Goal: Transaction & Acquisition: Purchase product/service

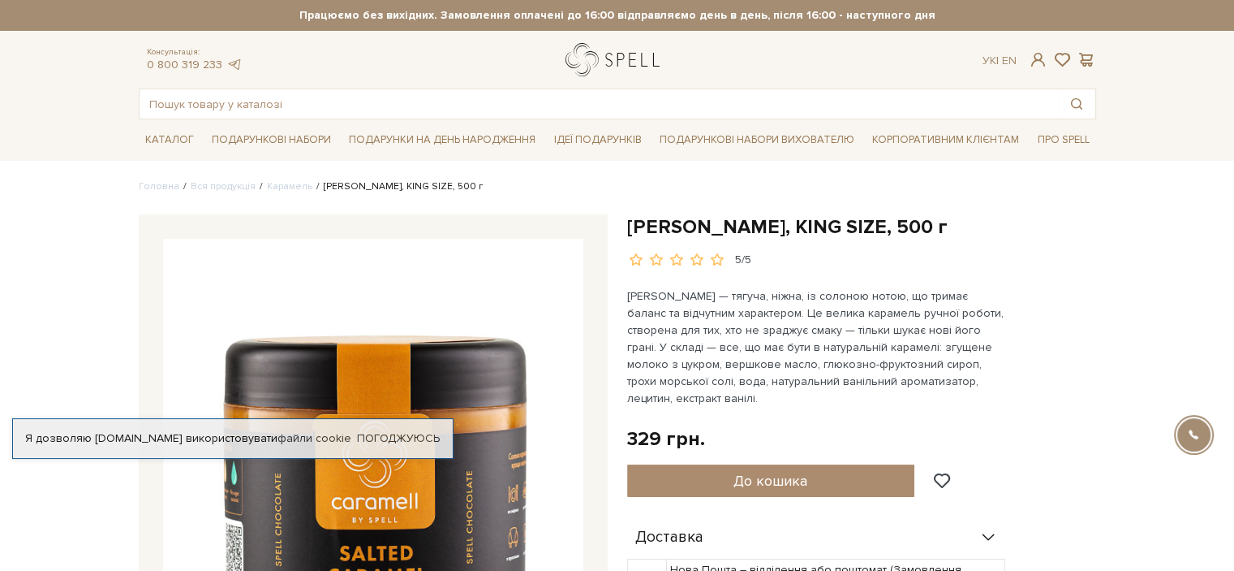
click at [640, 58] on link "logo" at bounding box center [616, 59] width 101 height 33
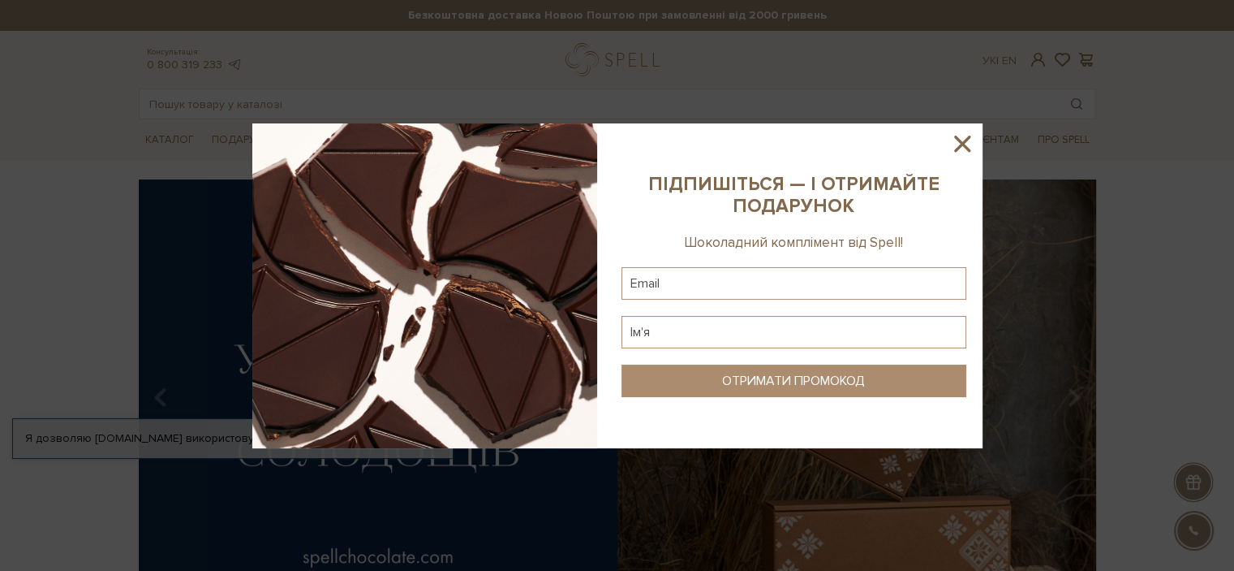
drag, startPoint x: 964, startPoint y: 149, endPoint x: 738, endPoint y: 295, distance: 269.0
click at [739, 294] on div at bounding box center [617, 285] width 730 height 325
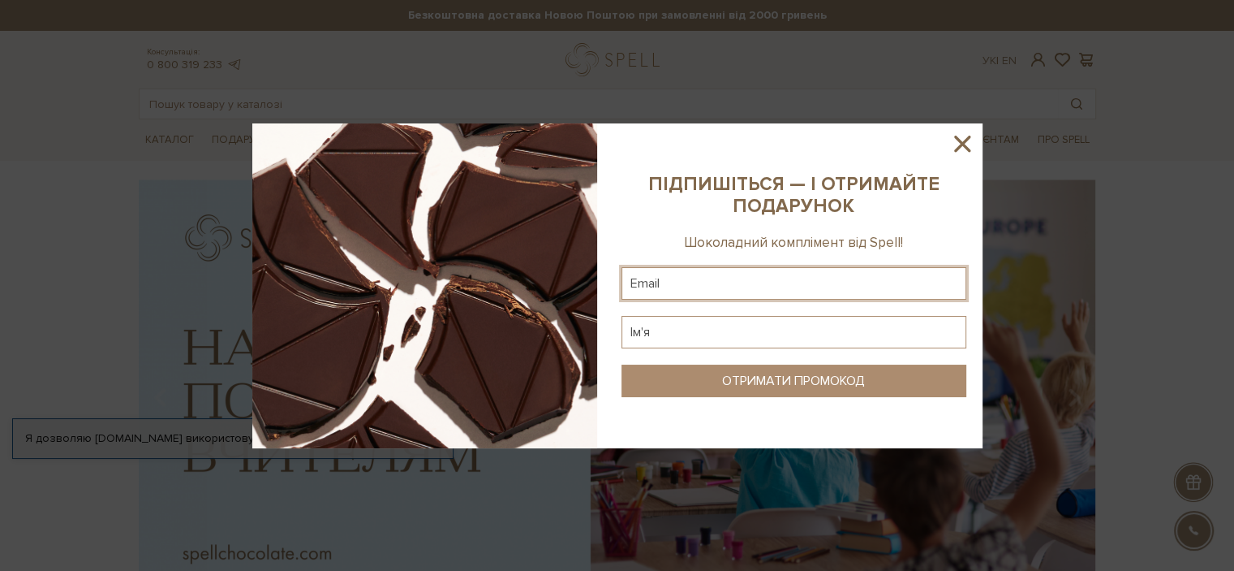
click at [735, 278] on input "text" at bounding box center [794, 283] width 345 height 32
type input "o.skrypalenko@gmail.com"
click at [727, 342] on input "text" at bounding box center [794, 332] width 345 height 32
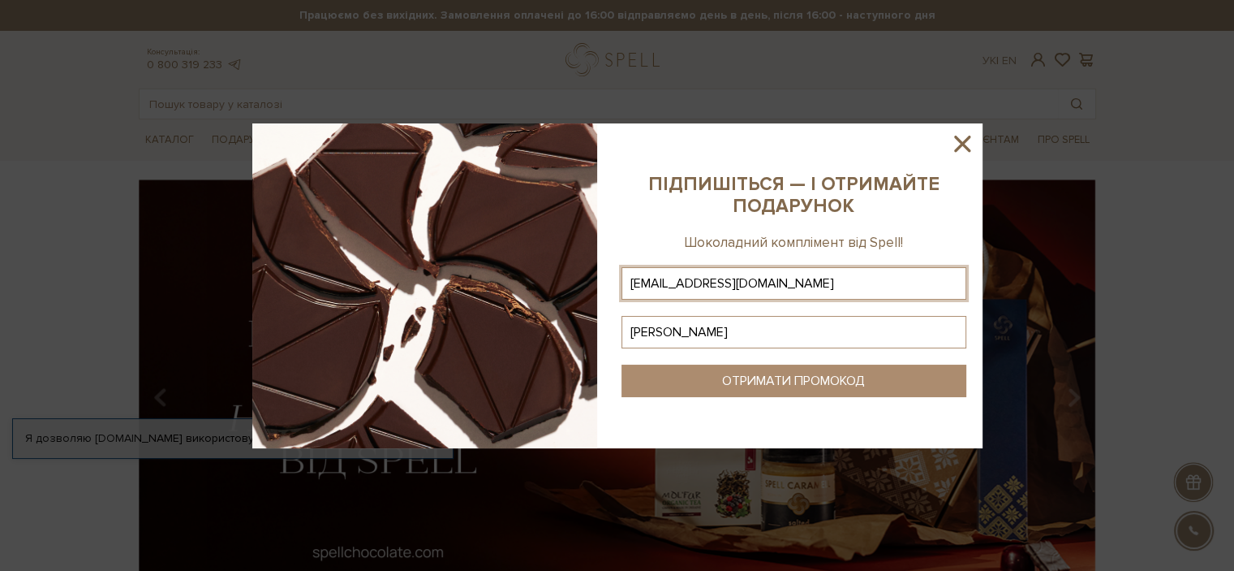
type input "Оксана"
click at [751, 376] on div "ОТРИМАТИ ПРОМОКОД" at bounding box center [793, 380] width 143 height 15
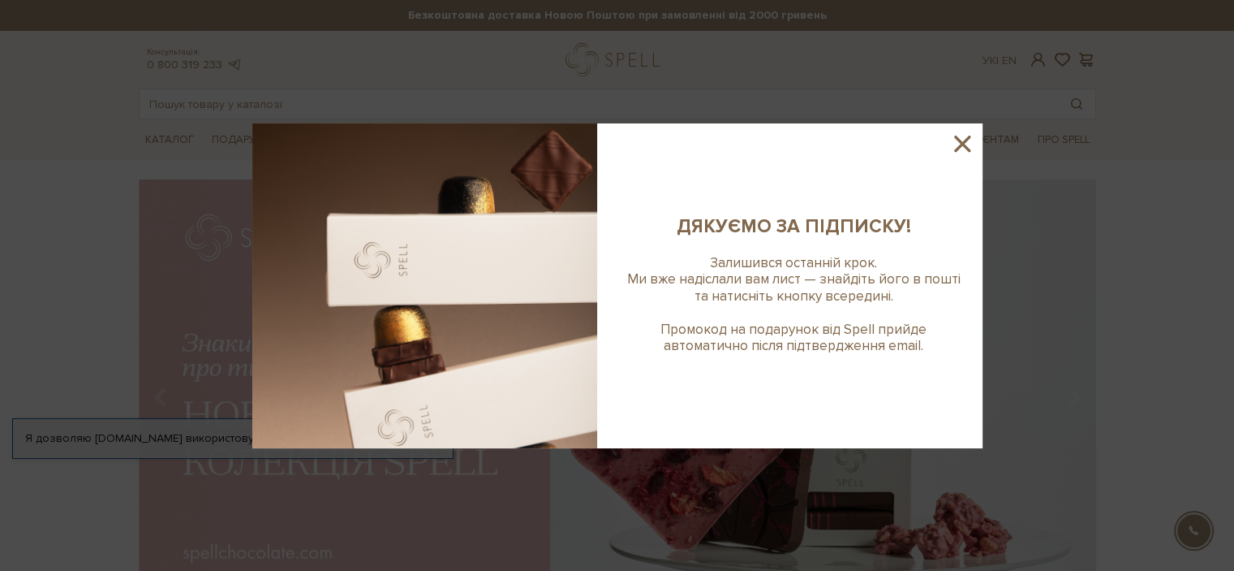
click at [975, 136] on icon at bounding box center [963, 144] width 28 height 28
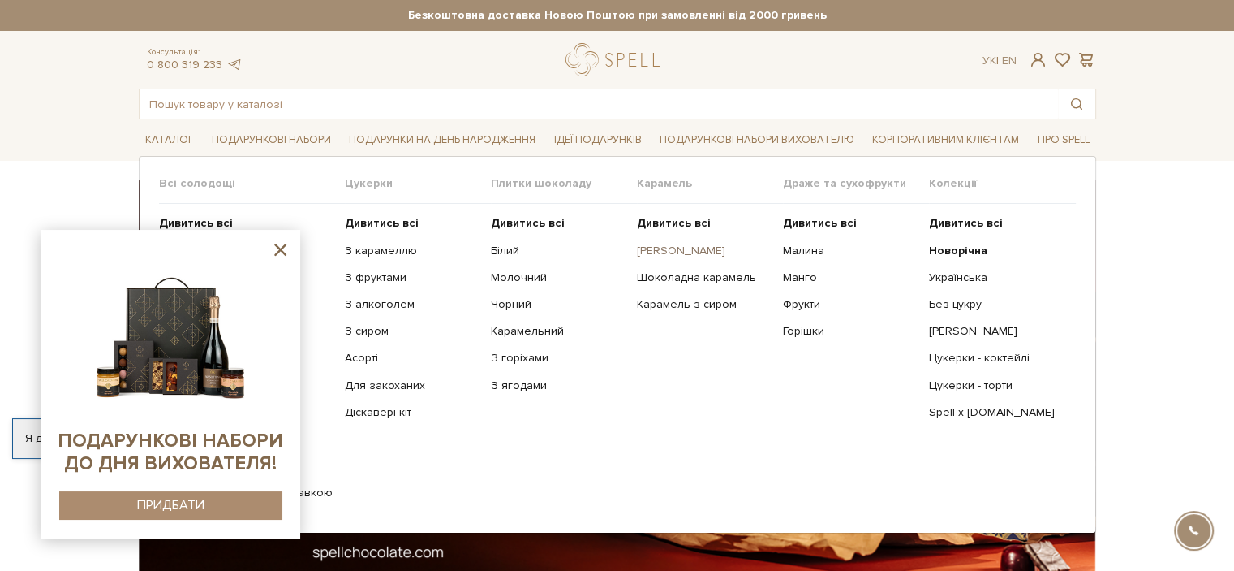
click at [708, 247] on link "[PERSON_NAME]" at bounding box center [704, 250] width 134 height 15
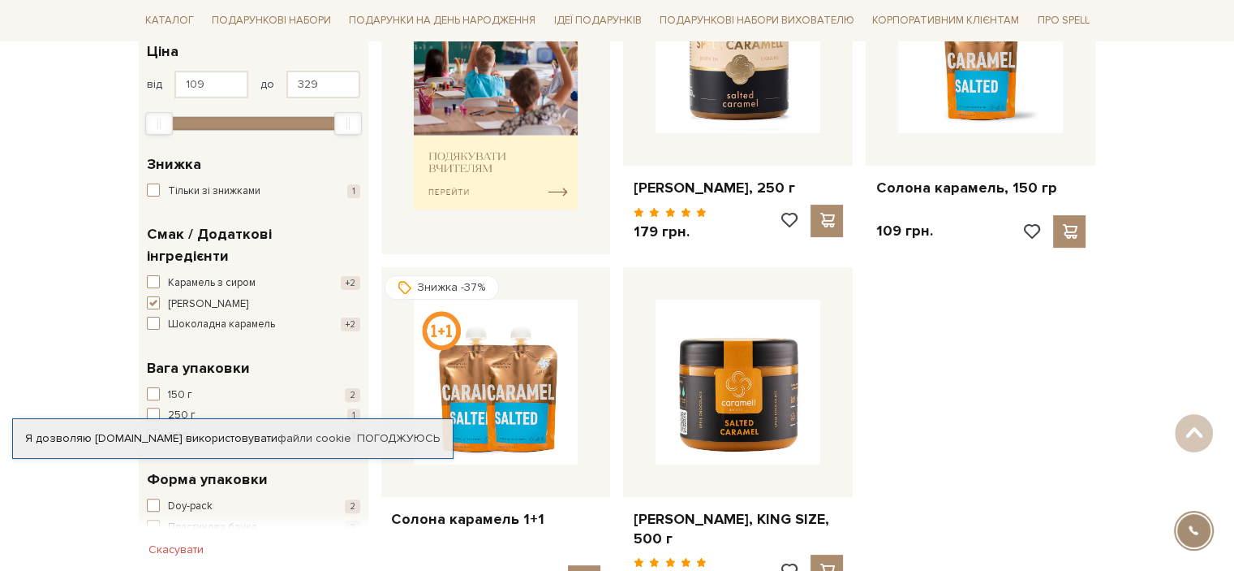
scroll to position [406, 0]
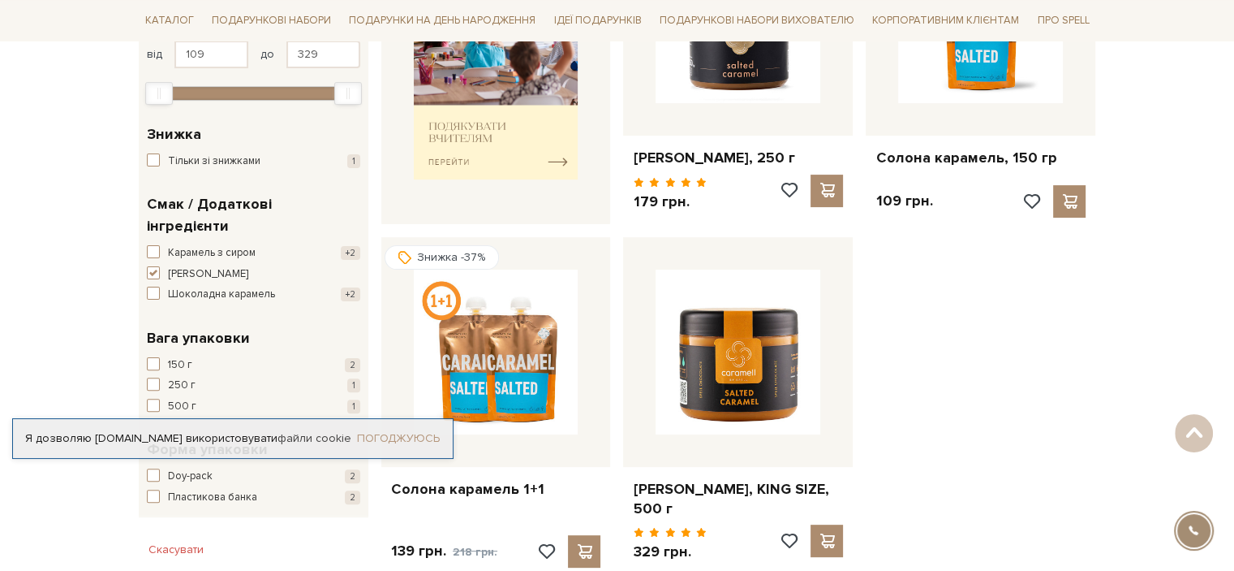
click at [405, 437] on link "Погоджуюсь" at bounding box center [398, 438] width 83 height 15
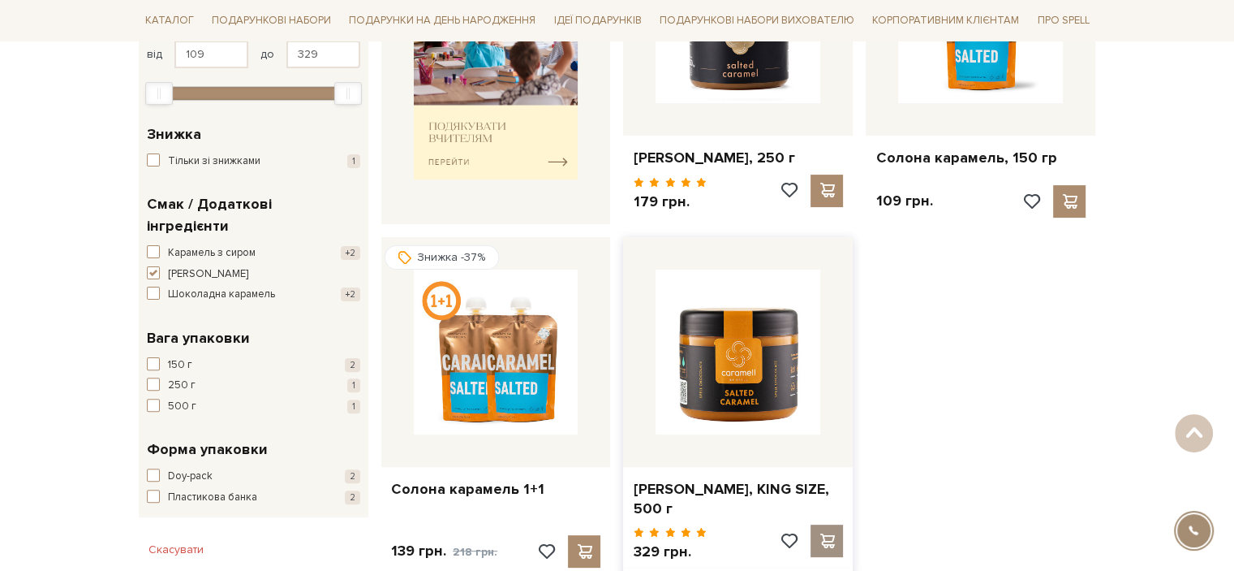
click at [834, 541] on span at bounding box center [827, 540] width 20 height 15
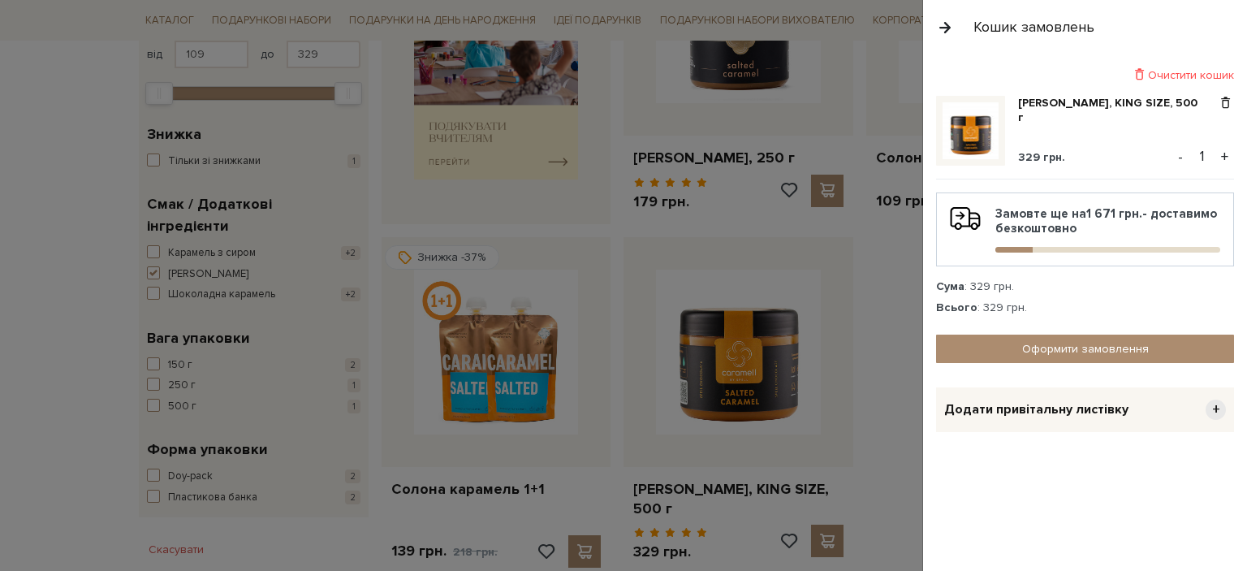
click at [834, 344] on div at bounding box center [623, 285] width 1247 height 571
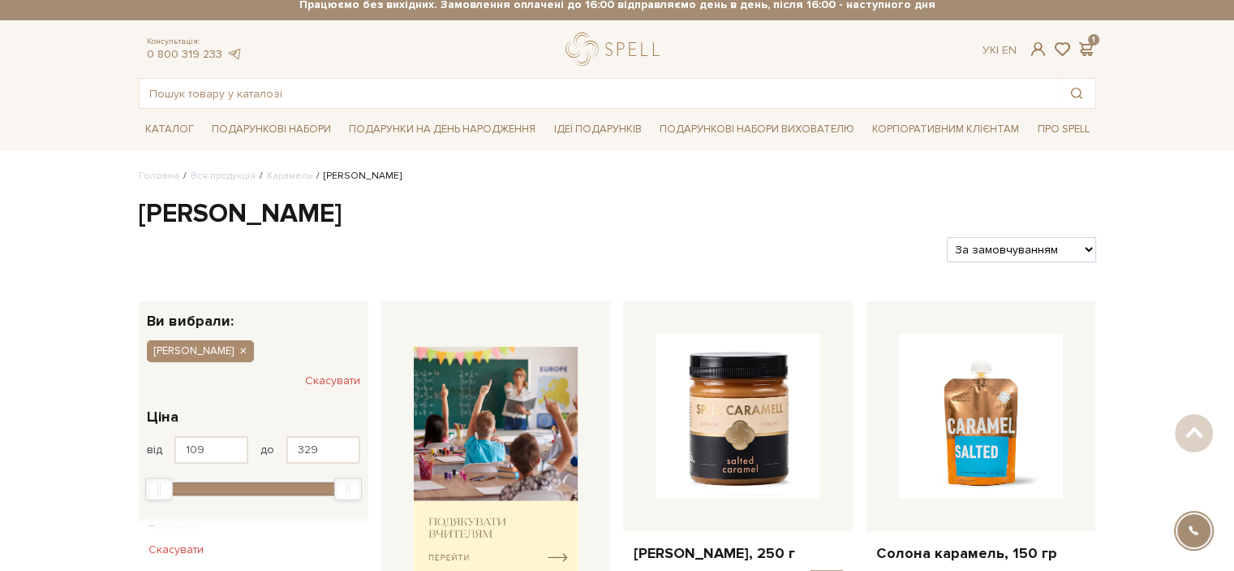
scroll to position [0, 0]
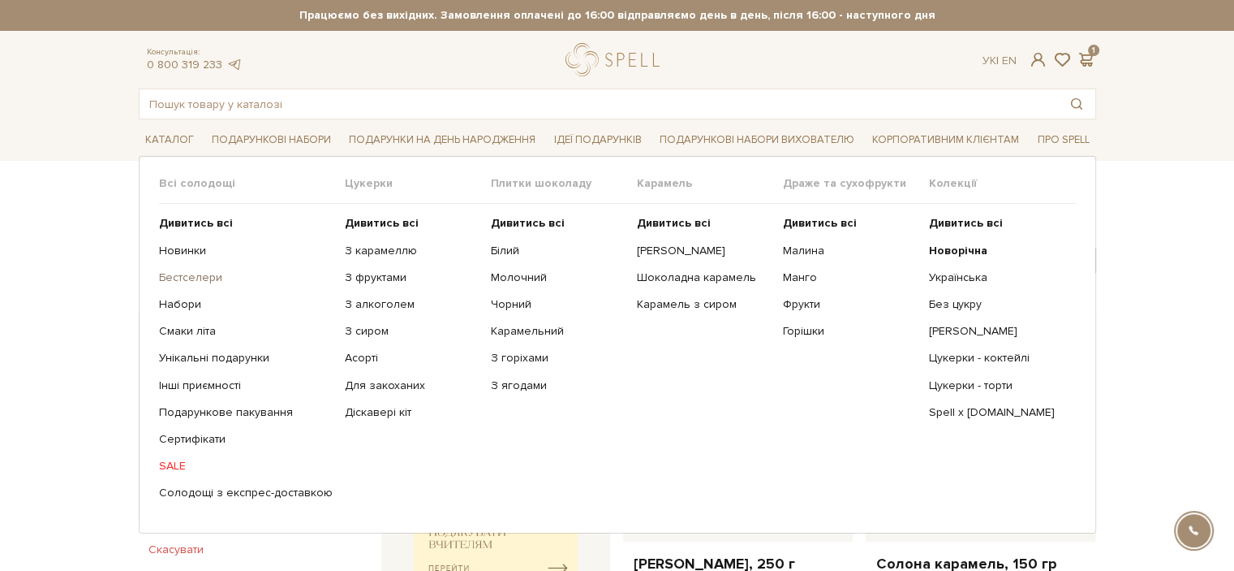
click at [192, 277] on link "Бестселери" at bounding box center [246, 277] width 174 height 15
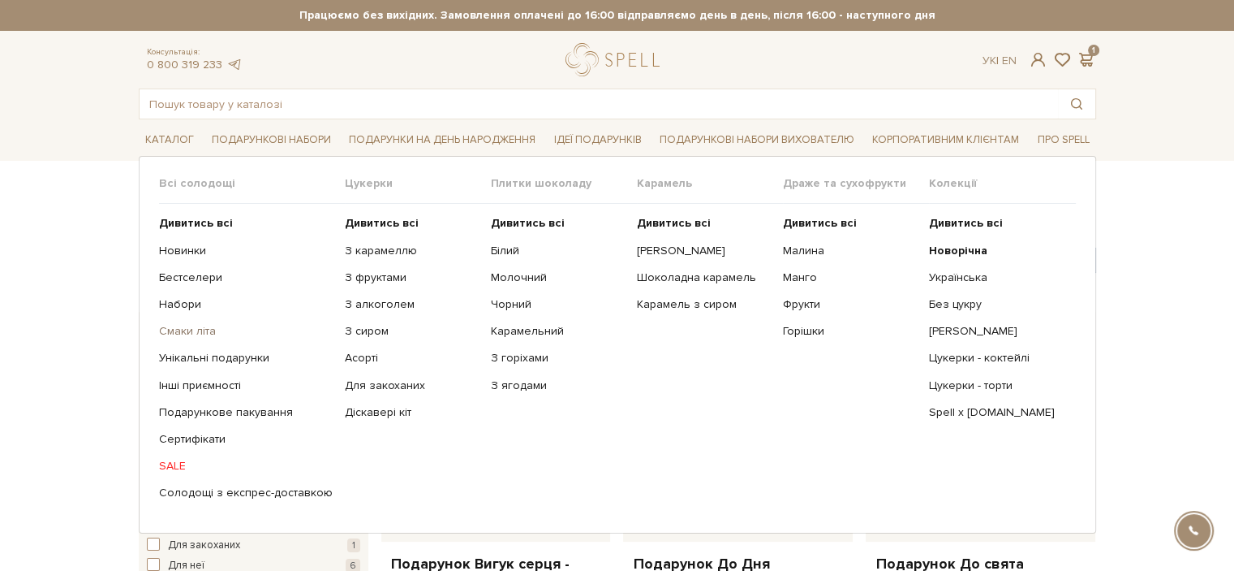
click at [179, 337] on link "Смаки літа" at bounding box center [246, 331] width 174 height 15
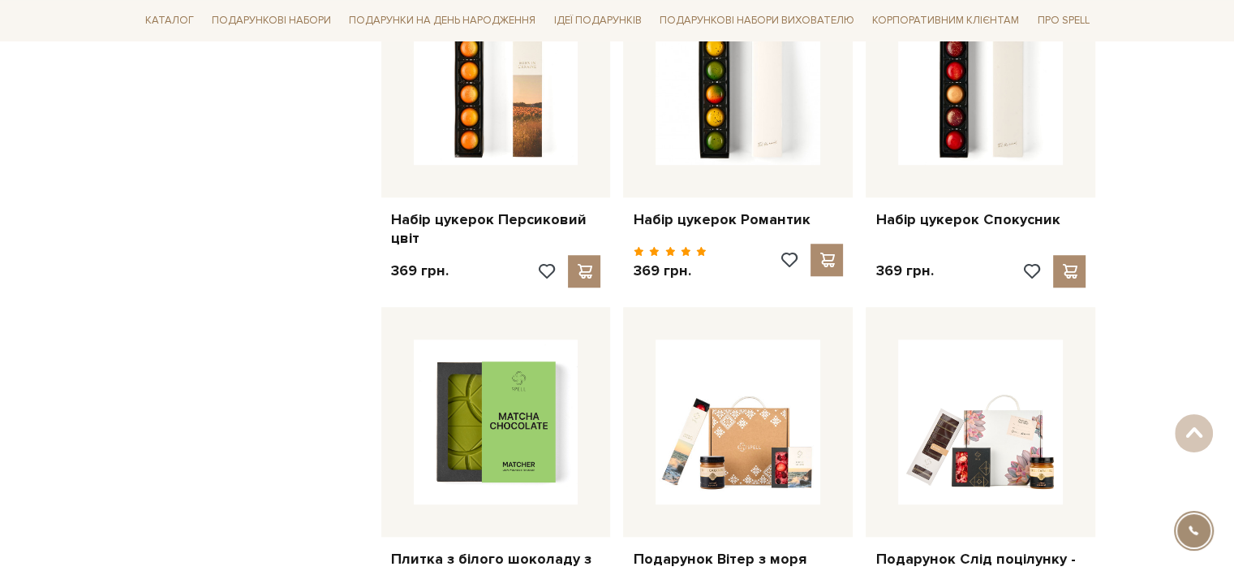
scroll to position [1623, 0]
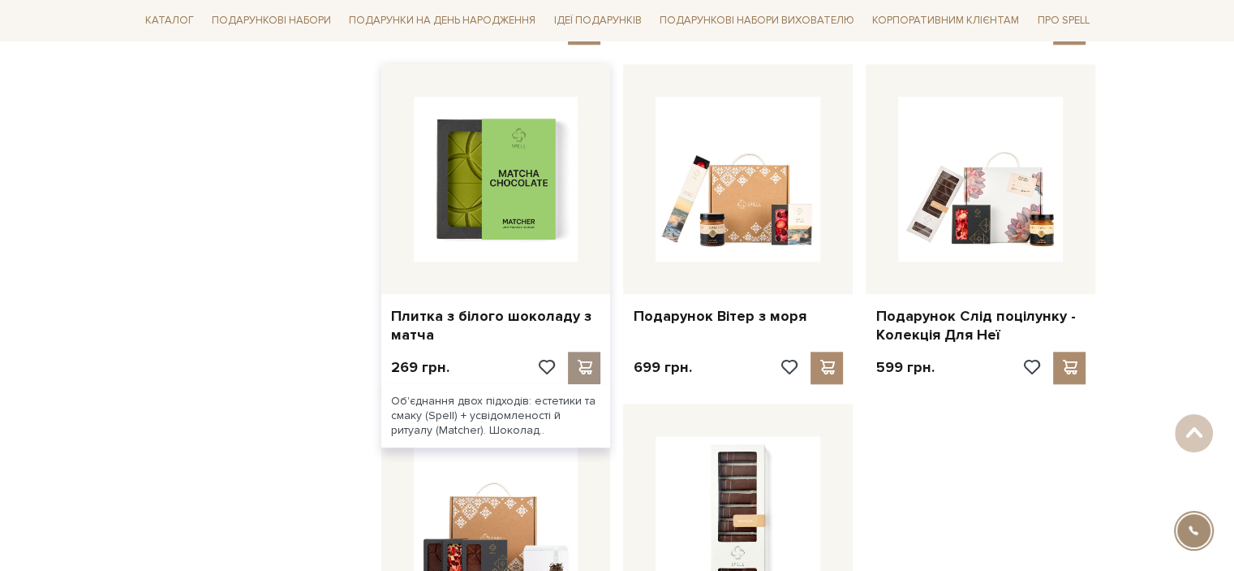
click at [581, 366] on span at bounding box center [585, 367] width 20 height 15
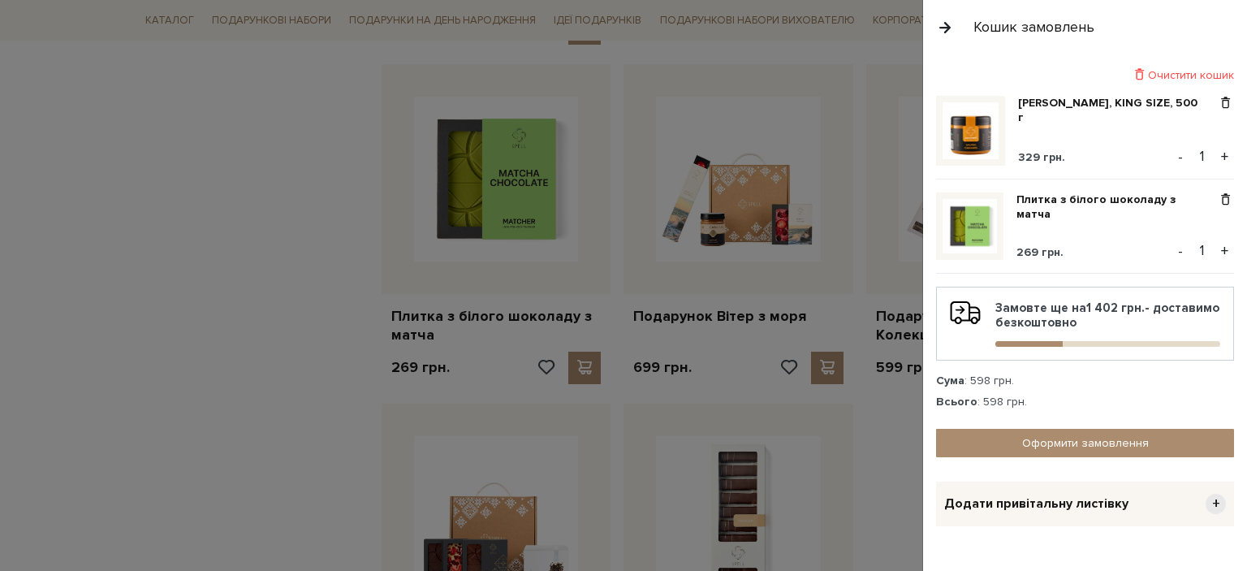
click at [110, 324] on div at bounding box center [623, 285] width 1247 height 571
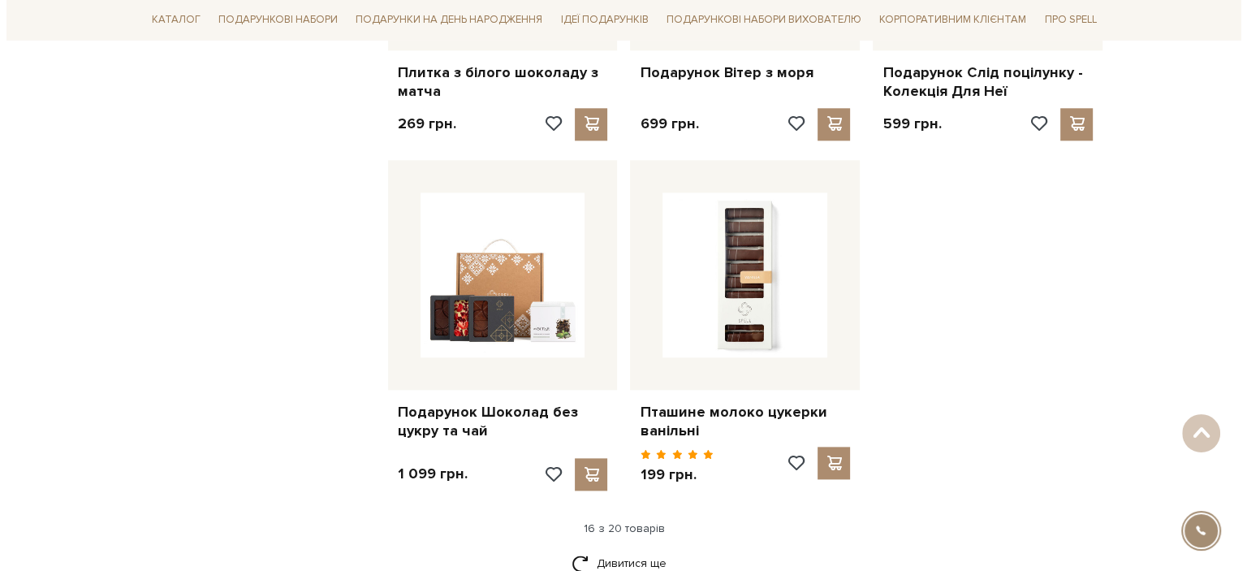
scroll to position [1948, 0]
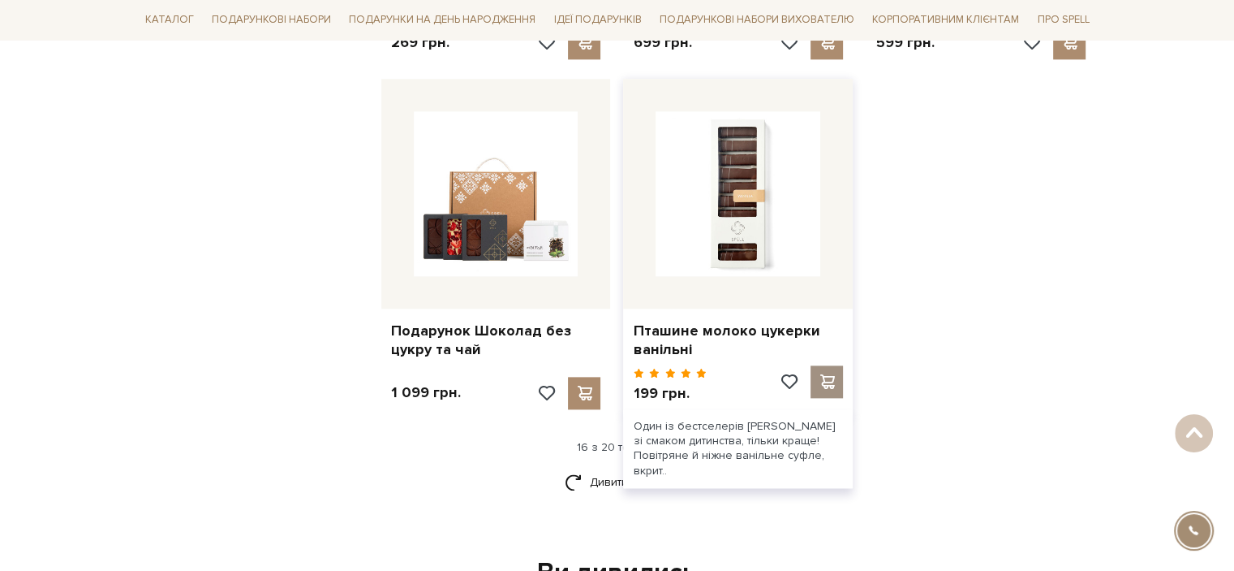
click at [830, 383] on span at bounding box center [827, 381] width 20 height 15
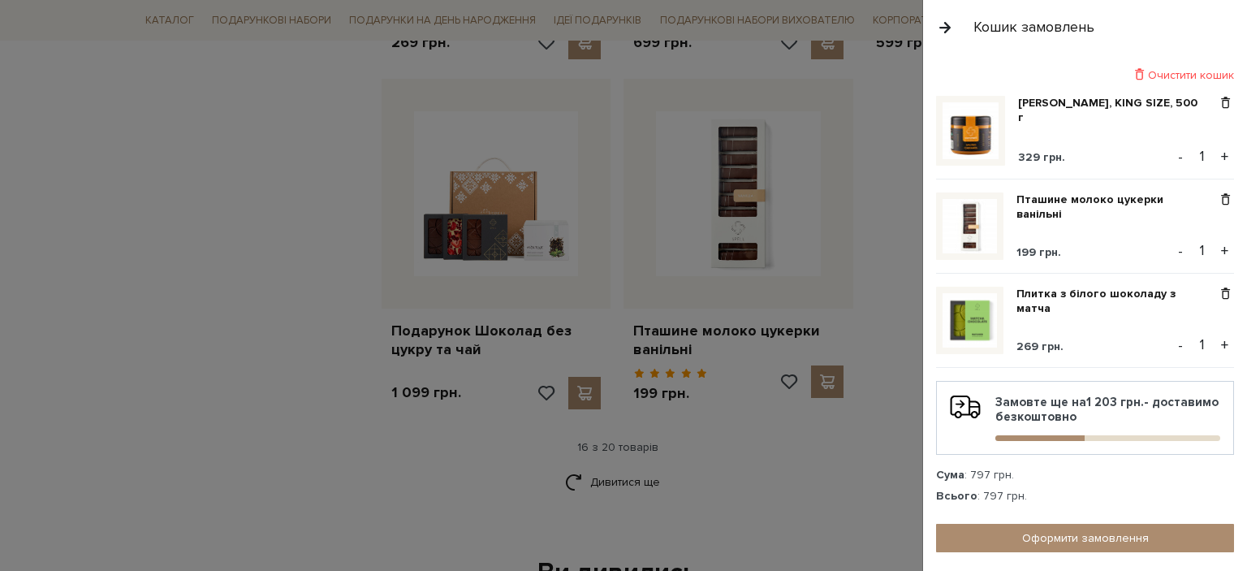
click at [1215, 245] on button "+" at bounding box center [1224, 251] width 19 height 24
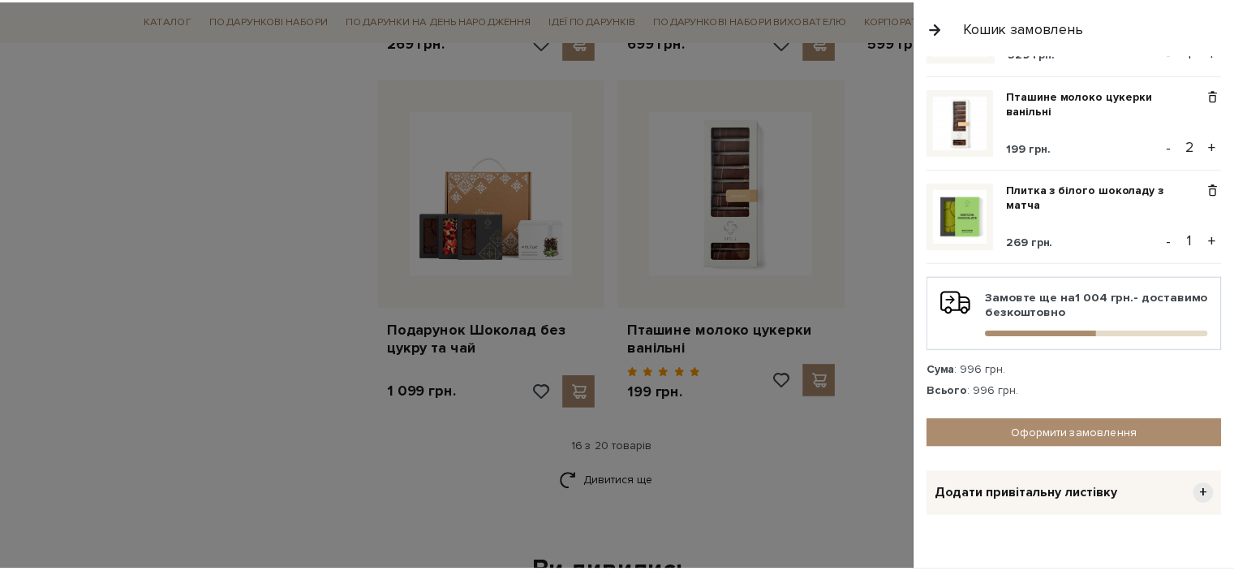
scroll to position [124, 0]
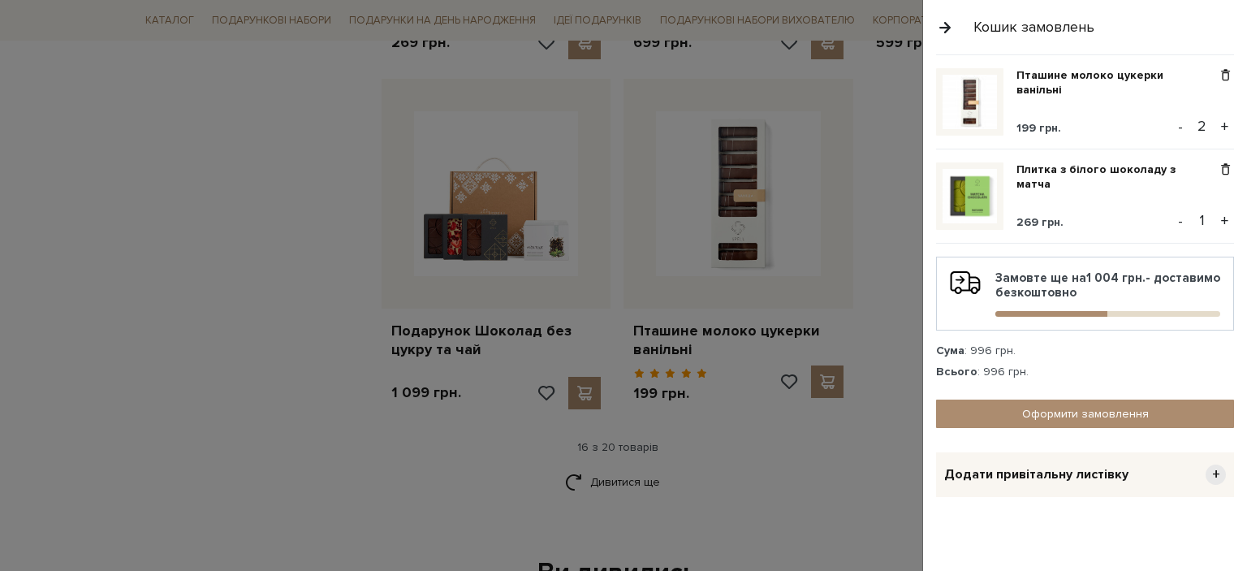
click at [97, 310] on div at bounding box center [623, 285] width 1247 height 571
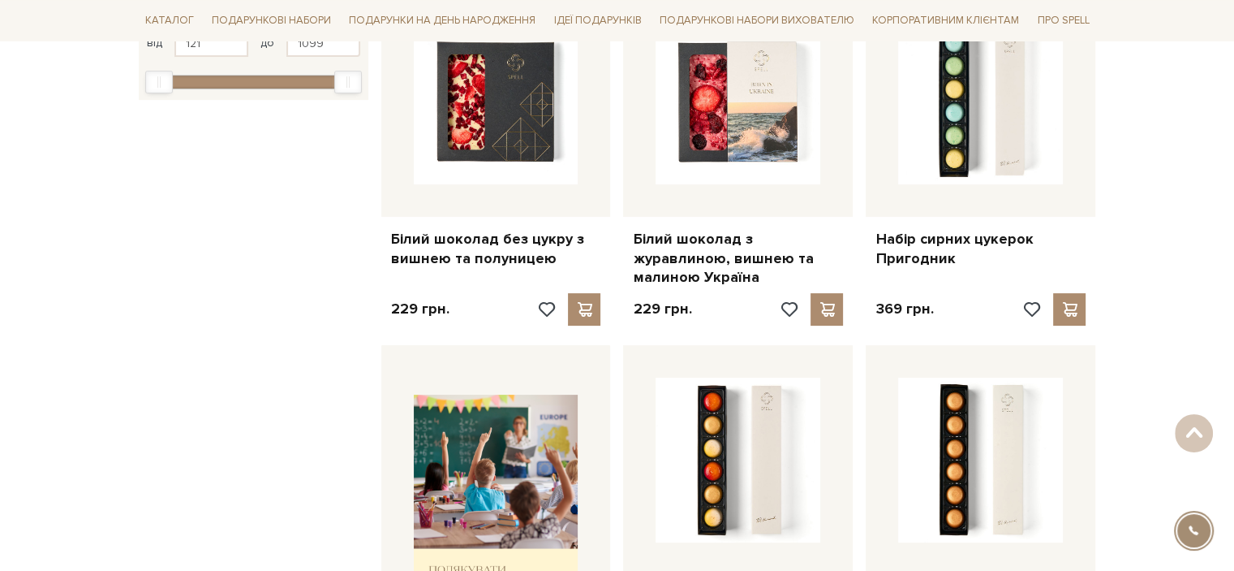
scroll to position [0, 0]
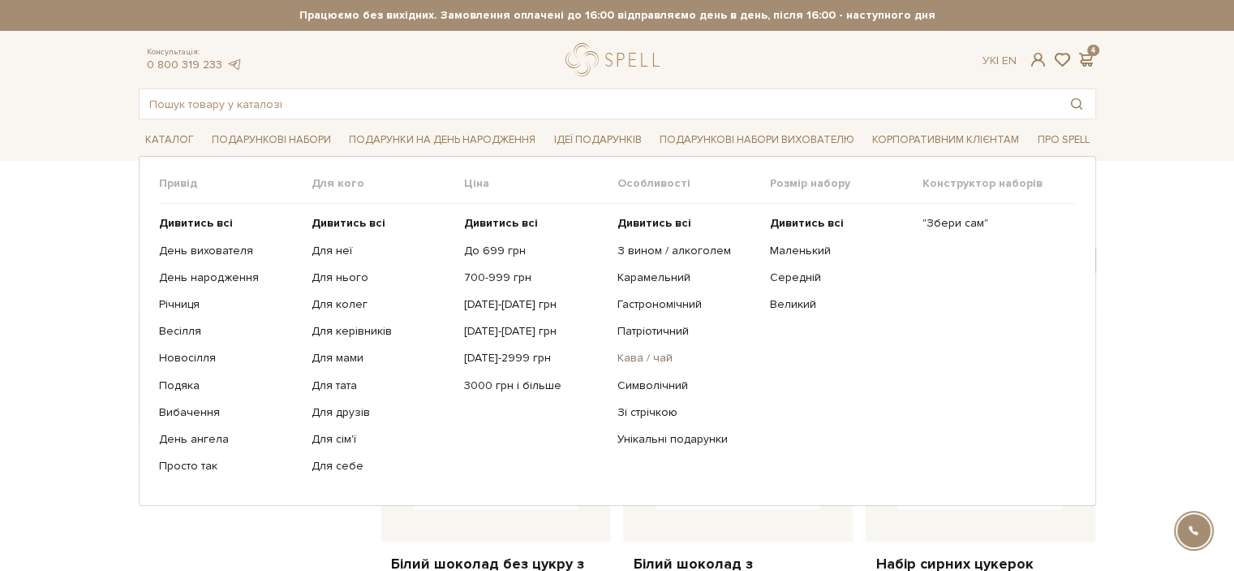
click at [646, 357] on link "Кава / чай" at bounding box center [687, 358] width 140 height 15
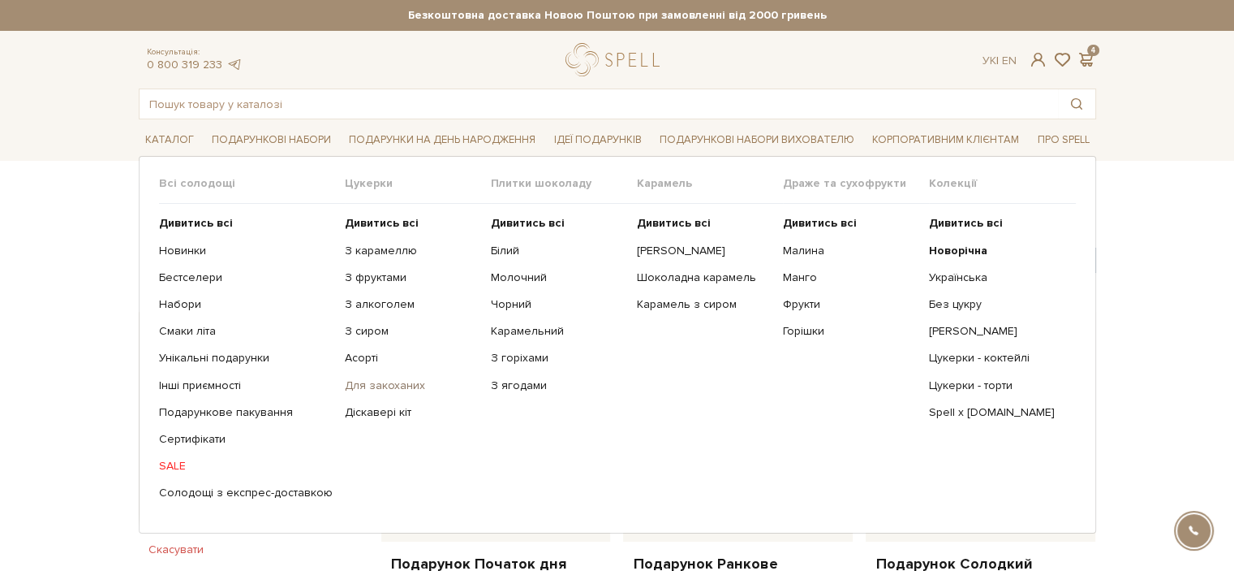
click at [367, 384] on link "Для закоханих" at bounding box center [412, 385] width 134 height 15
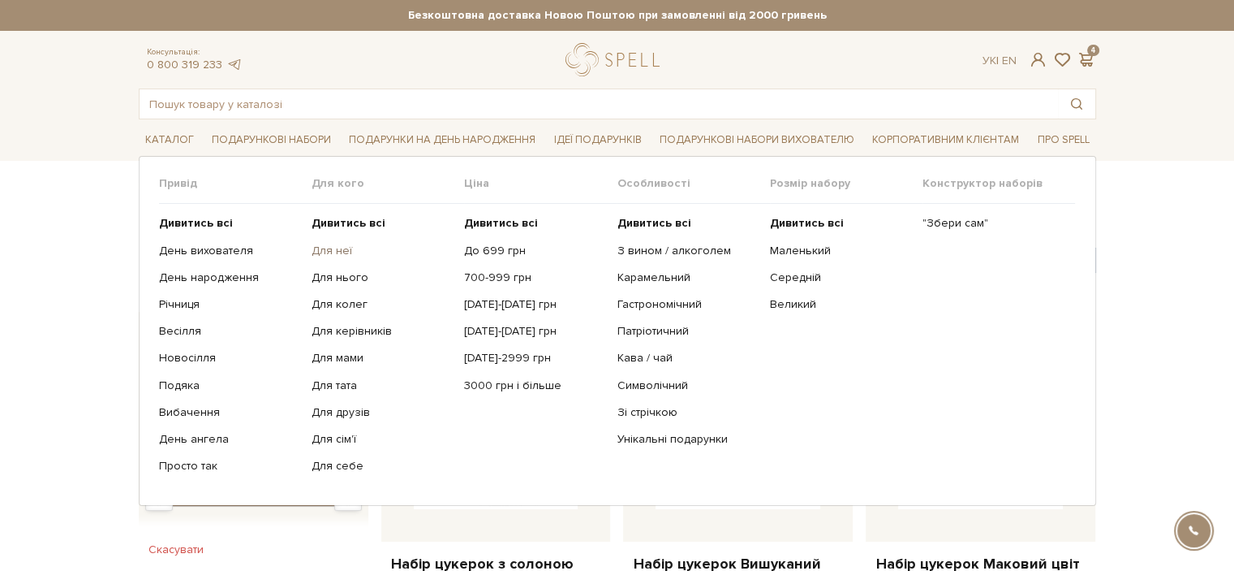
click at [320, 246] on link "Для неї" at bounding box center [382, 250] width 140 height 15
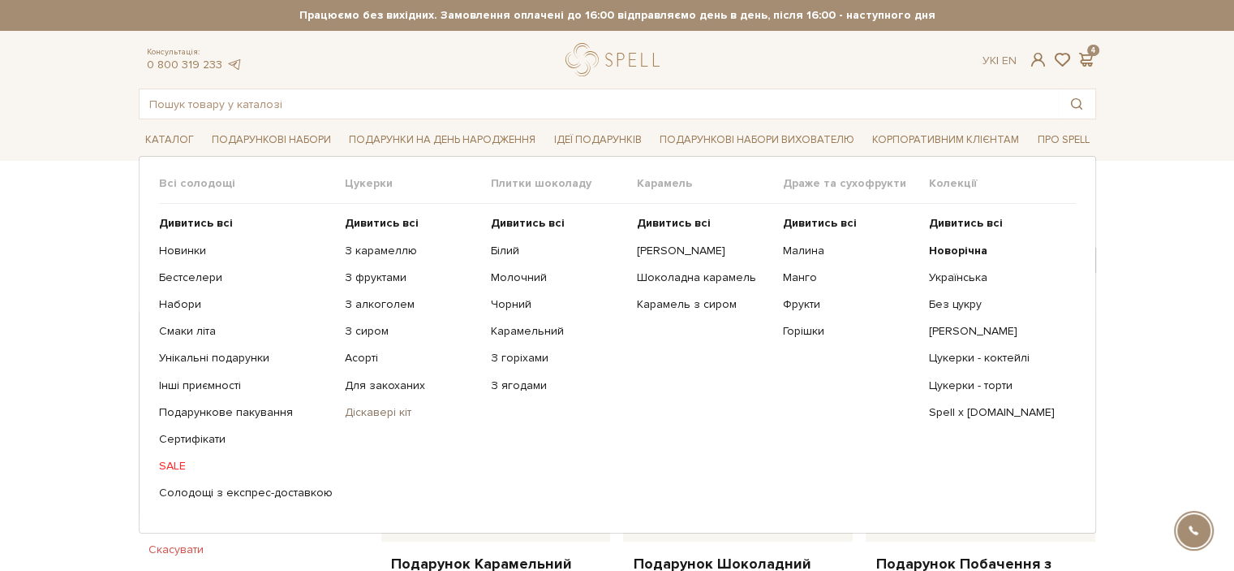
click at [368, 411] on link "Діскавері кіт" at bounding box center [412, 412] width 134 height 15
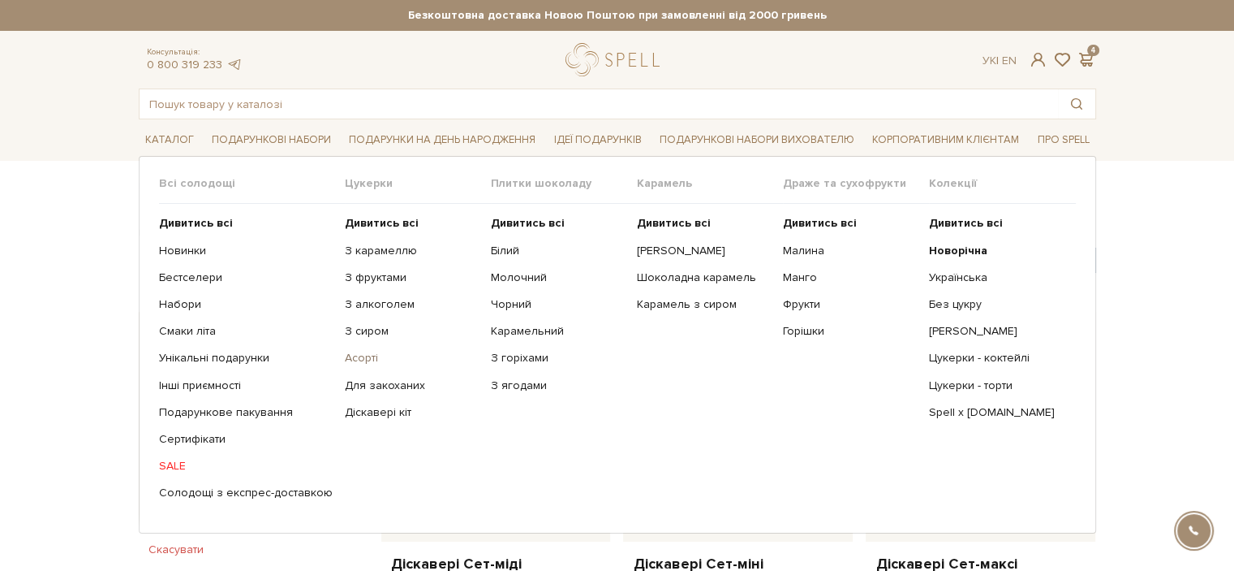
click at [356, 356] on link "Асорті" at bounding box center [412, 358] width 134 height 15
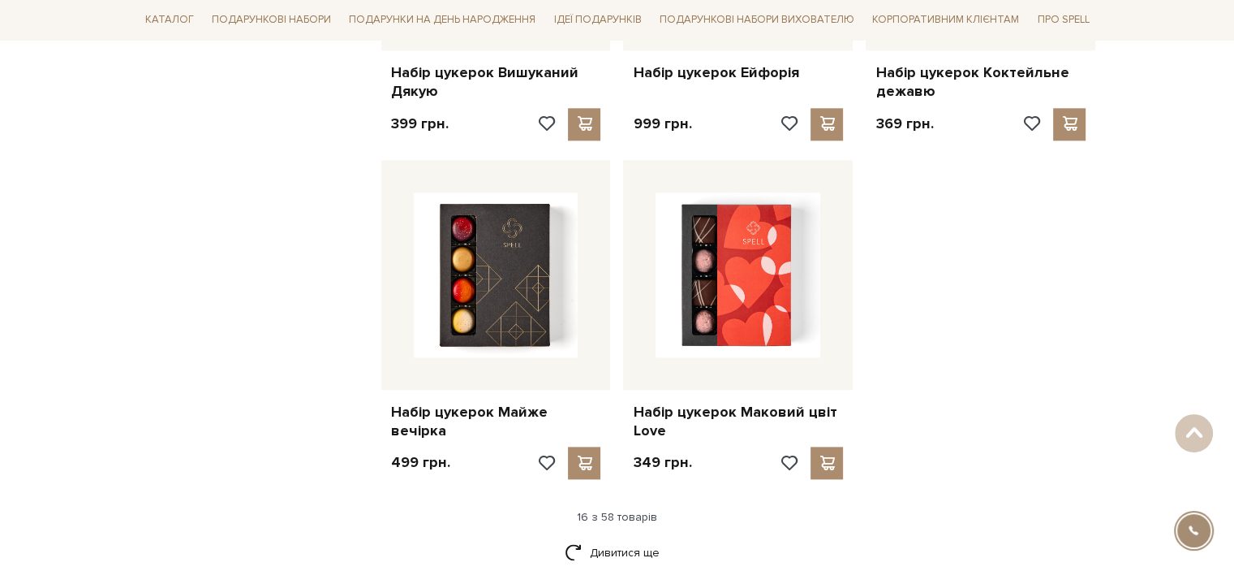
scroll to position [1948, 0]
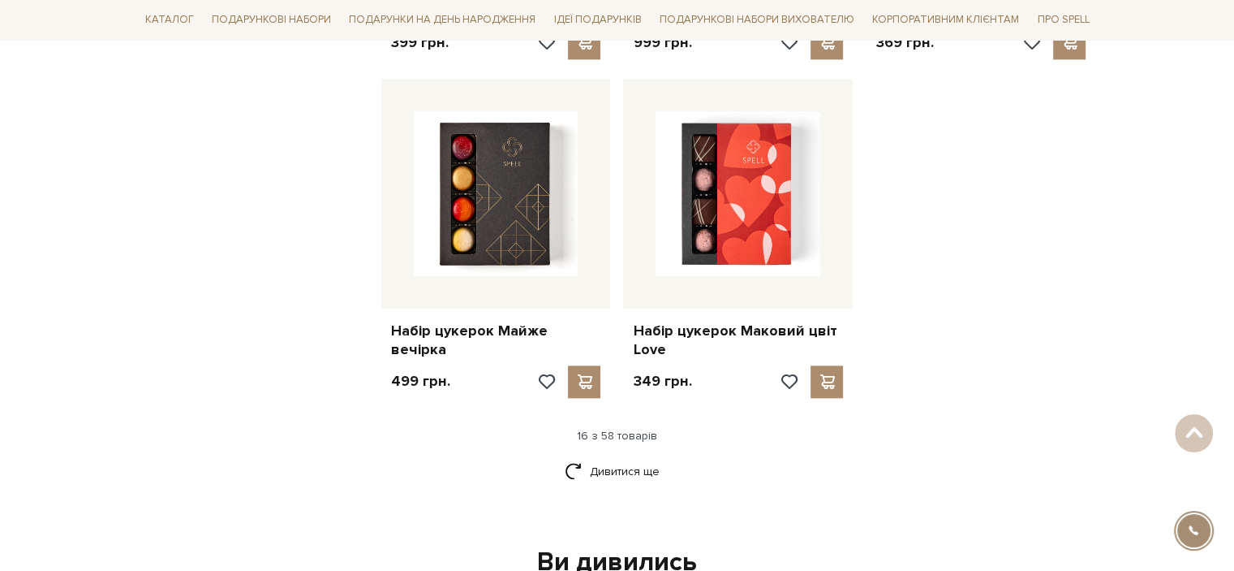
click at [634, 457] on link "Дивитися ще" at bounding box center [618, 471] width 106 height 28
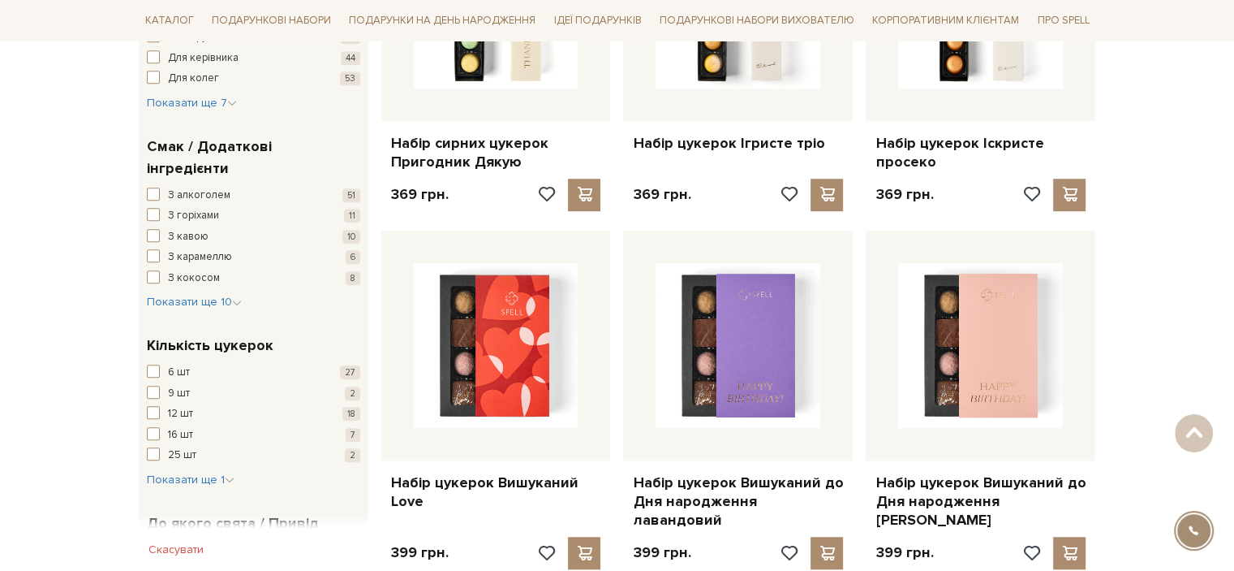
scroll to position [1055, 0]
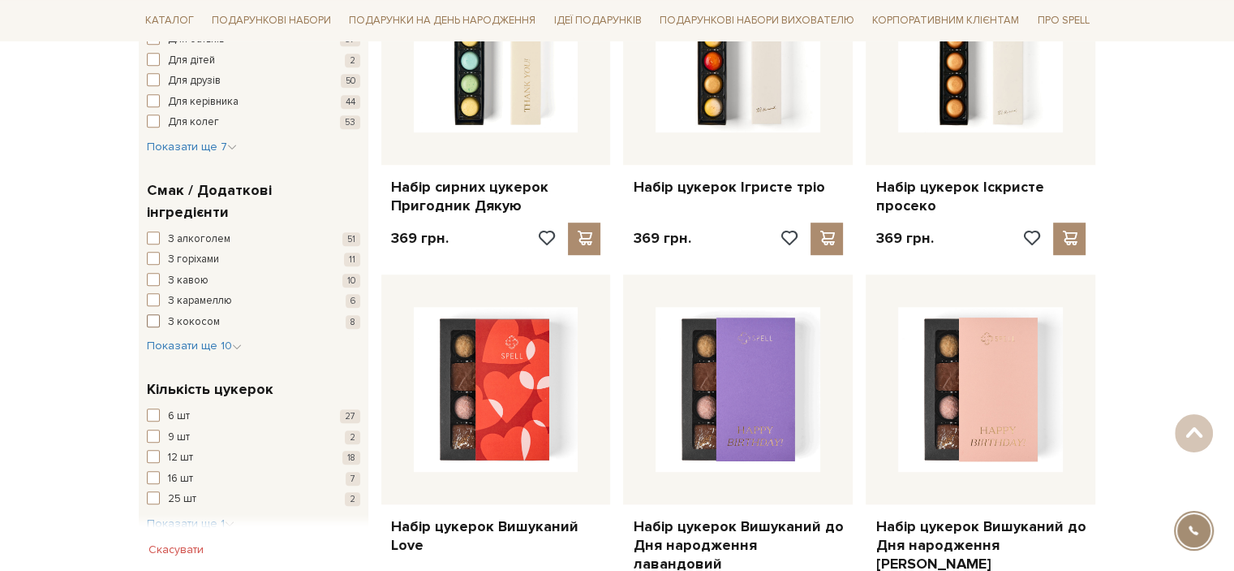
click at [155, 314] on span "button" at bounding box center [153, 320] width 13 height 13
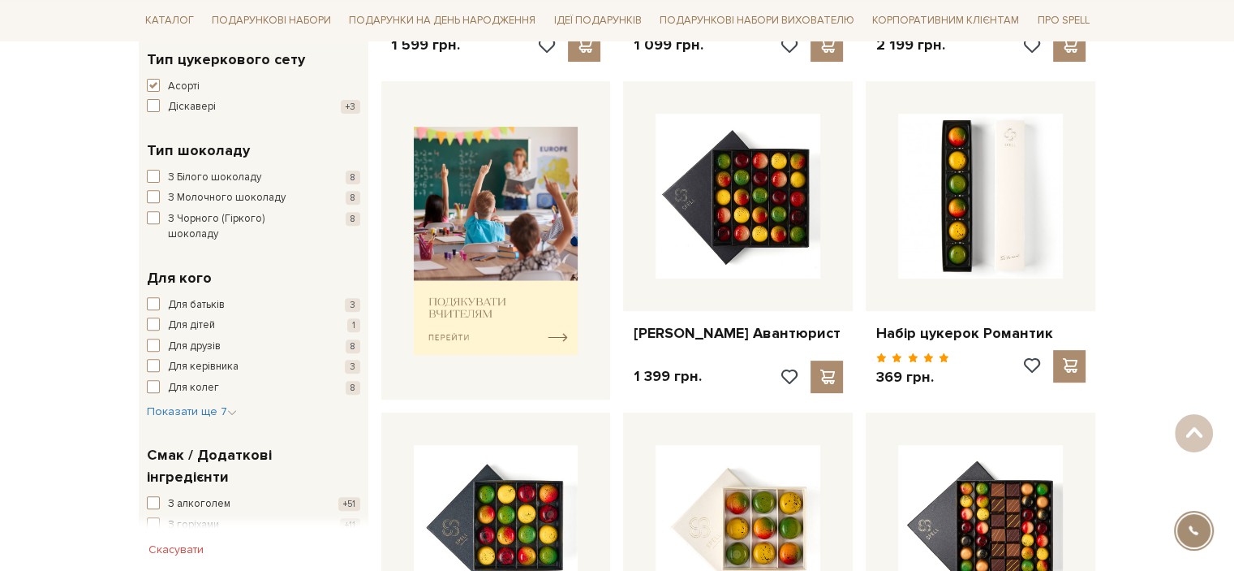
scroll to position [568, 0]
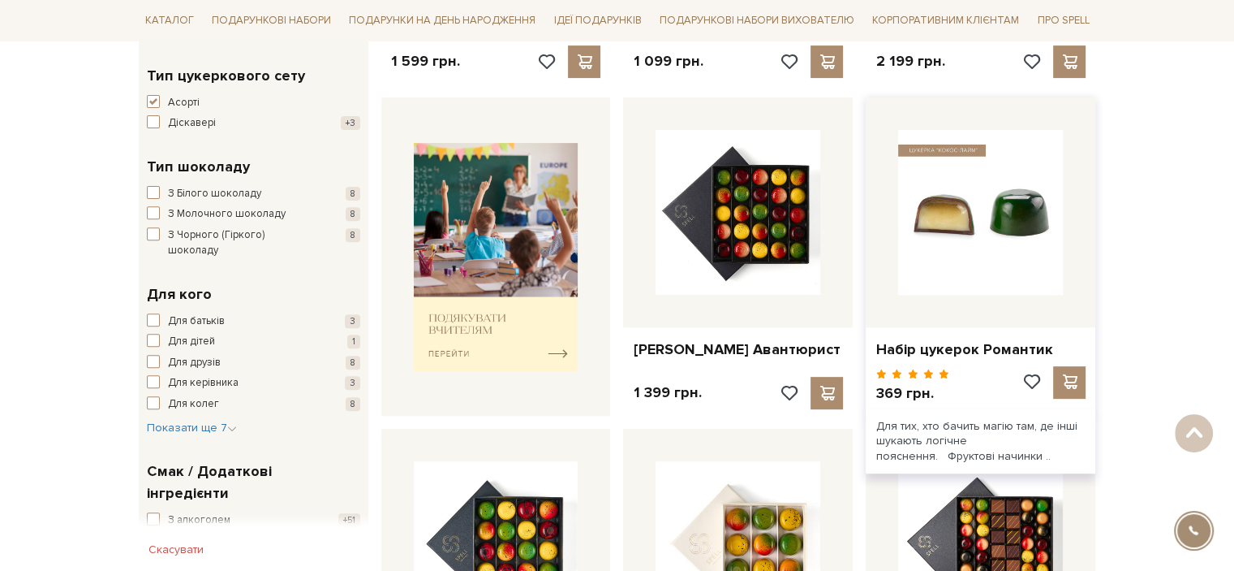
click at [975, 237] on img at bounding box center [980, 212] width 165 height 165
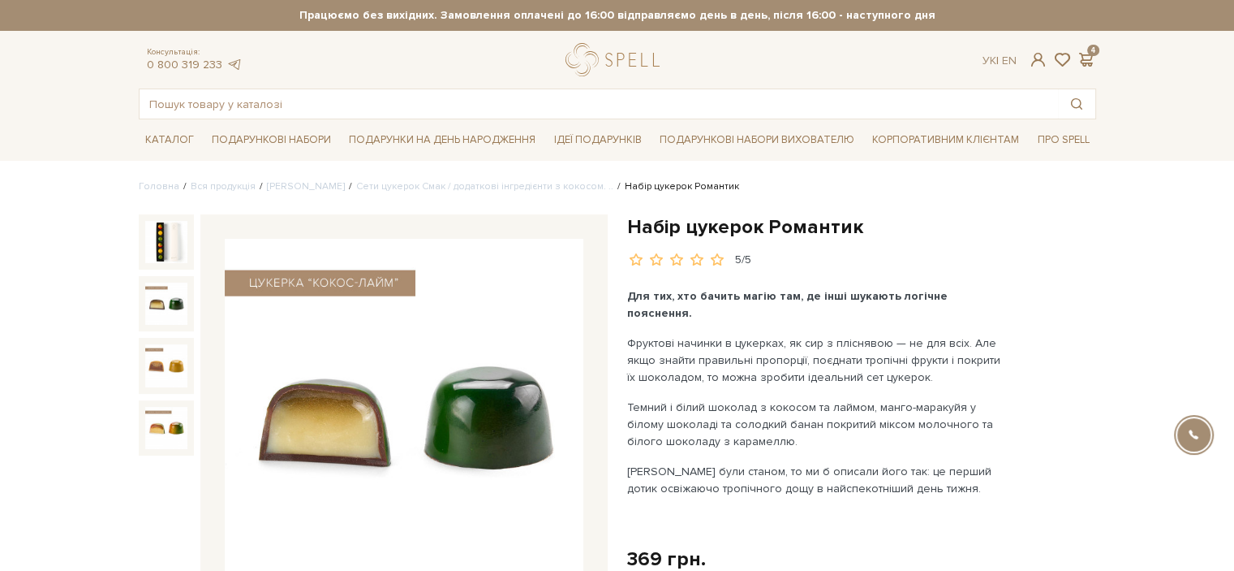
click at [144, 305] on div at bounding box center [166, 303] width 55 height 55
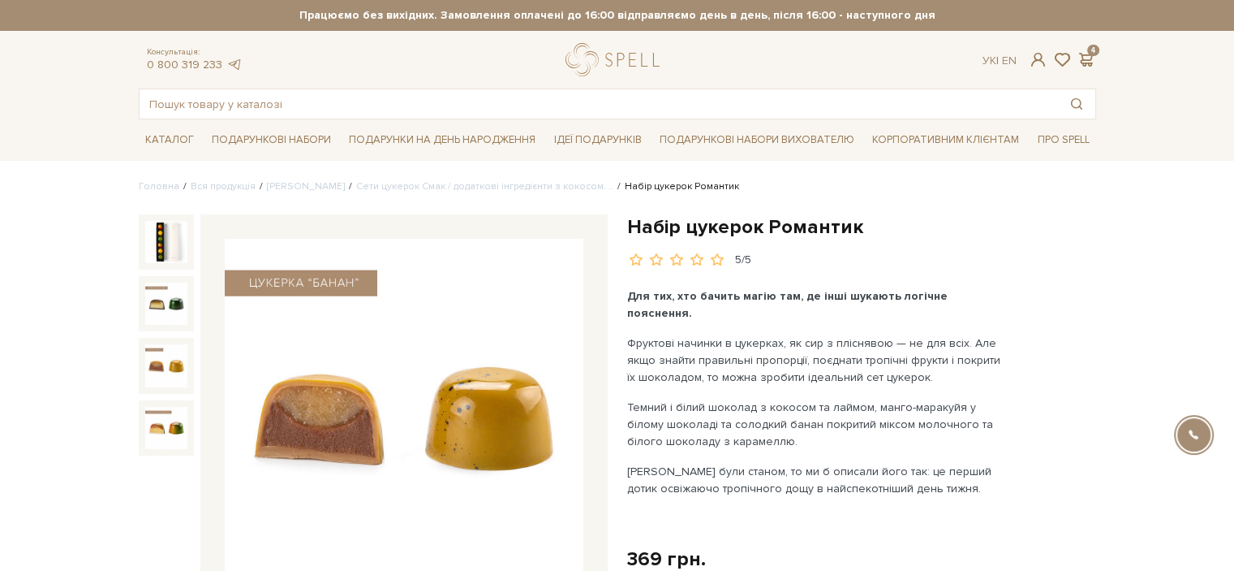
click at [156, 350] on img at bounding box center [166, 365] width 42 height 42
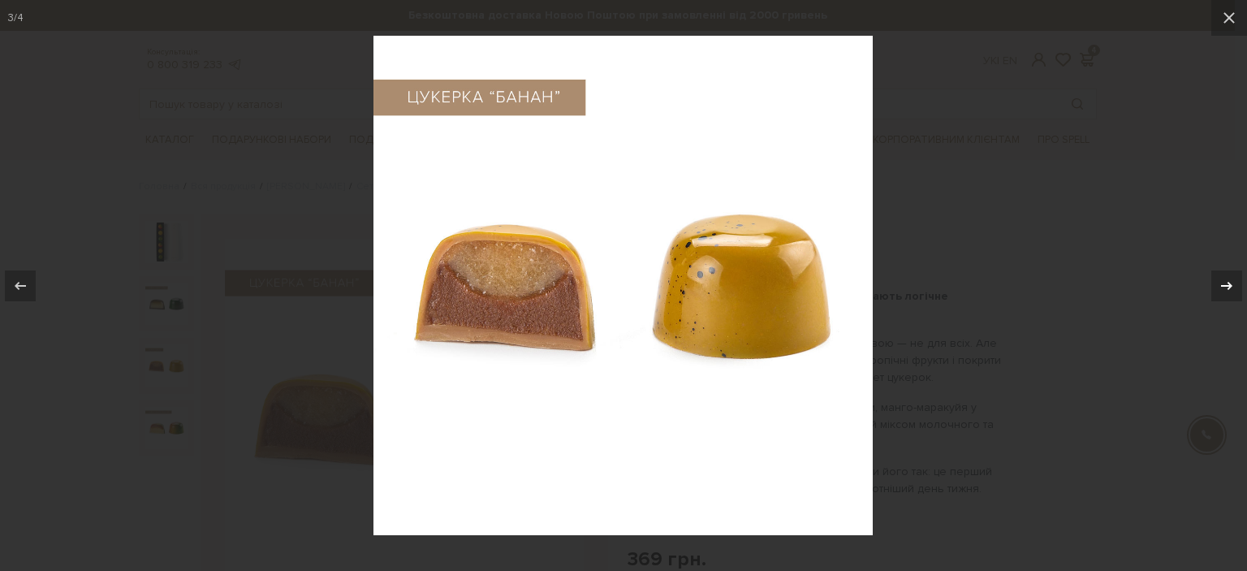
click at [1234, 278] on div at bounding box center [1226, 285] width 31 height 31
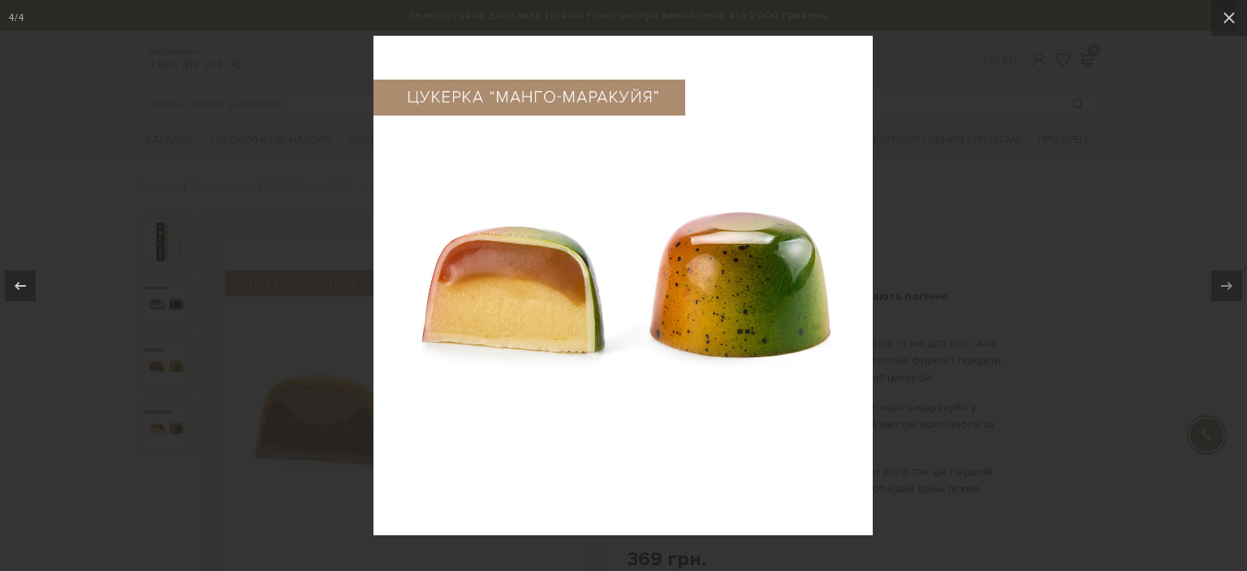
click at [1181, 181] on div at bounding box center [623, 285] width 1247 height 571
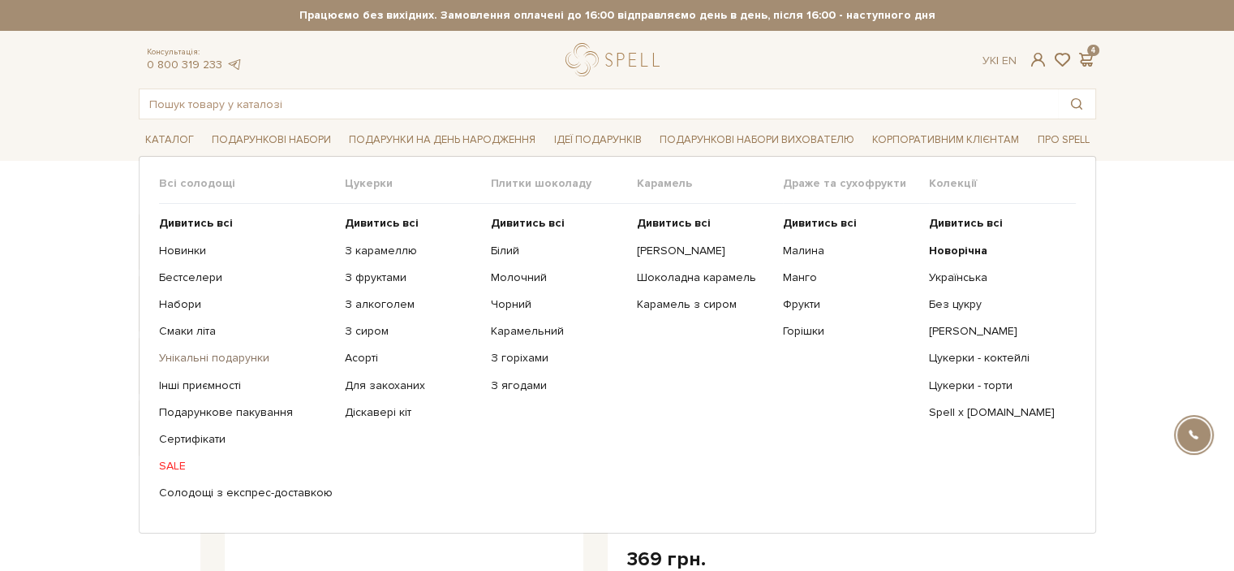
click at [252, 355] on link "Унікальні подарунки" at bounding box center [246, 358] width 174 height 15
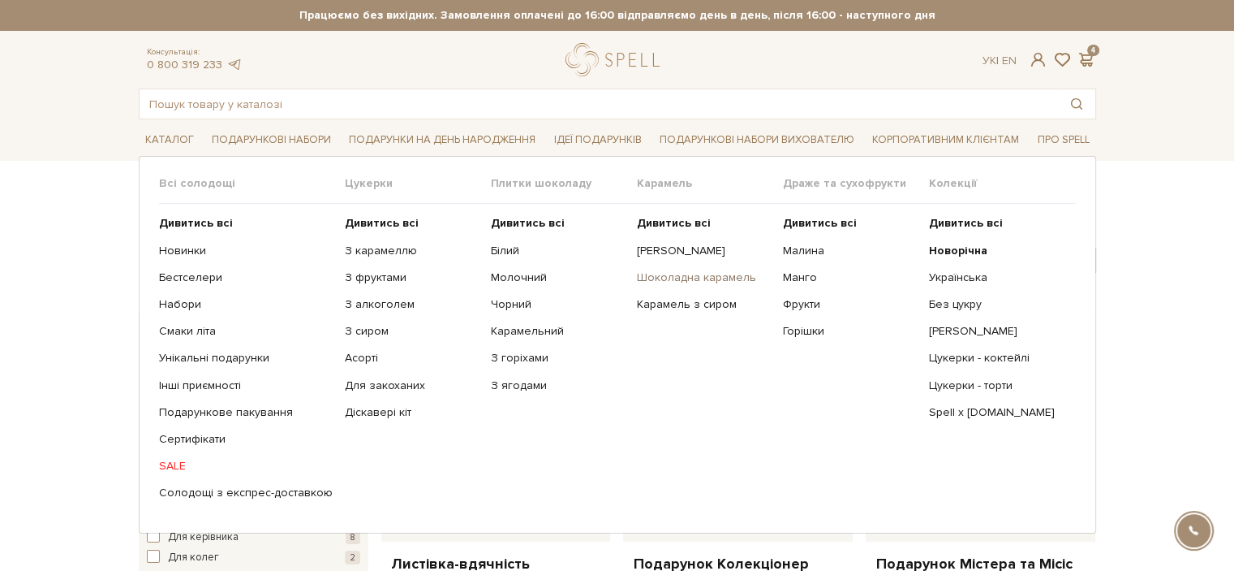
click at [695, 278] on link "Шоколадна карамель" at bounding box center [704, 277] width 134 height 15
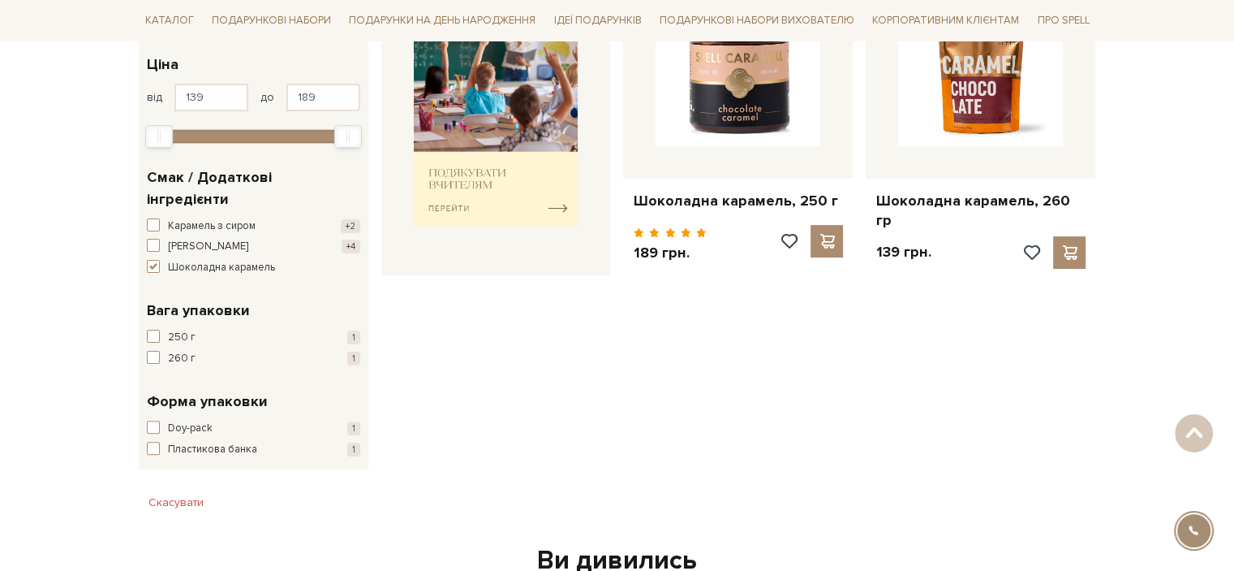
scroll to position [325, 0]
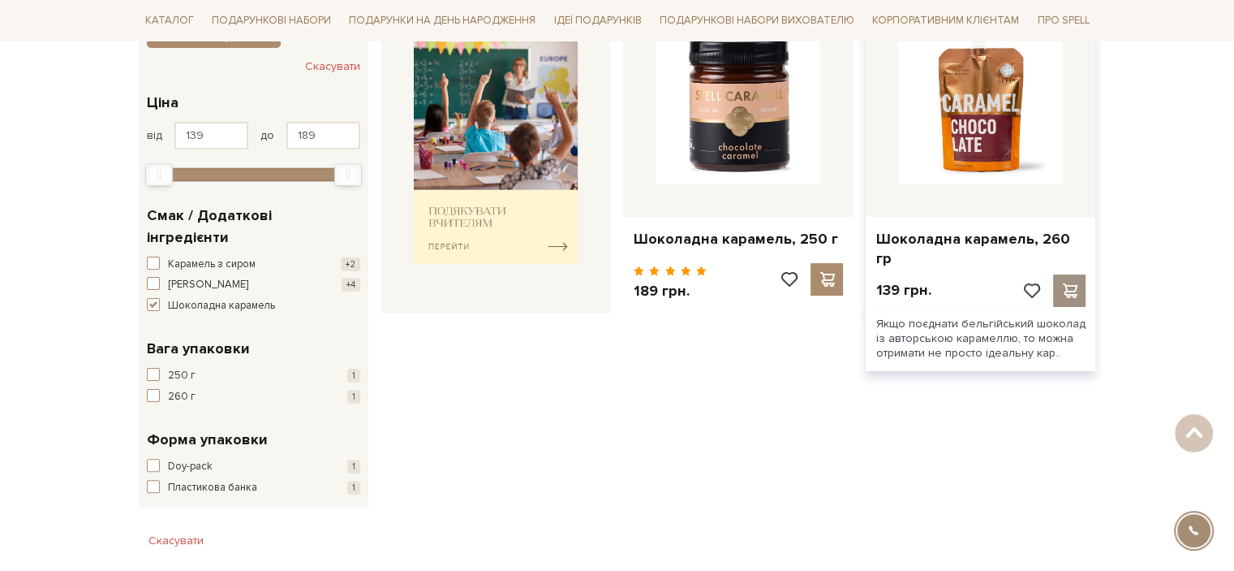
click at [1066, 283] on span at bounding box center [1070, 290] width 20 height 15
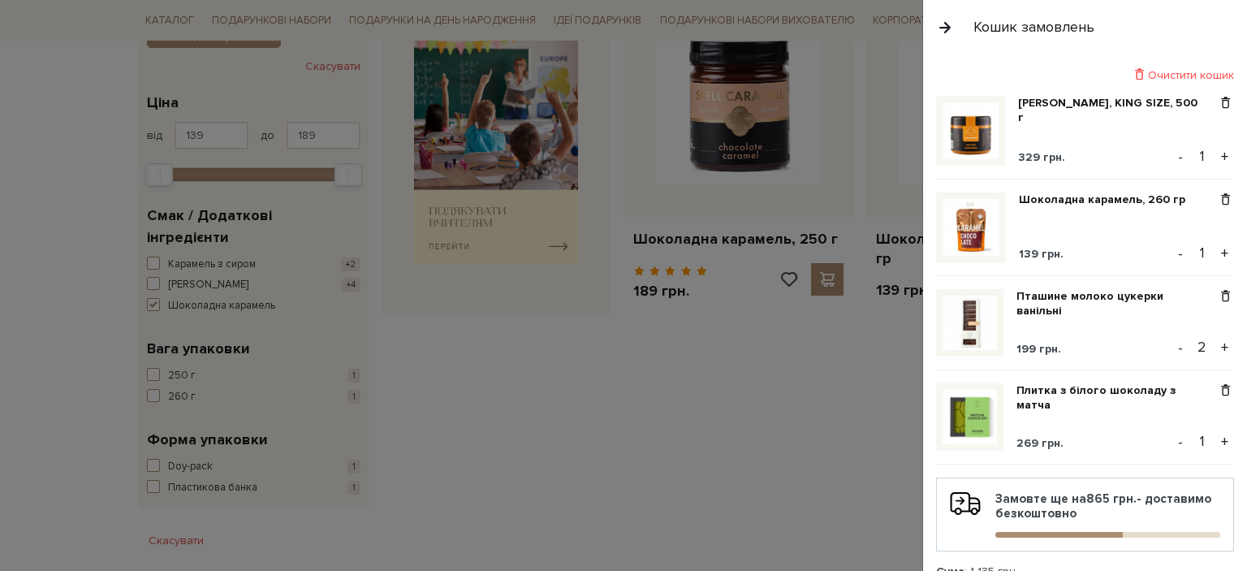
click at [763, 418] on div at bounding box center [623, 285] width 1247 height 571
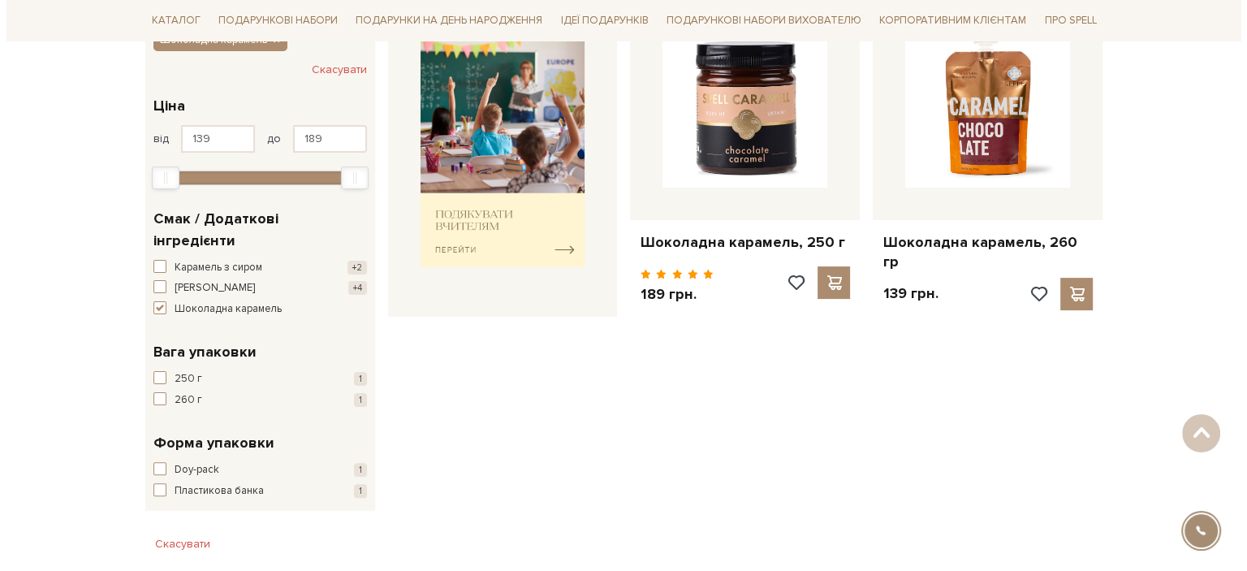
scroll to position [0, 0]
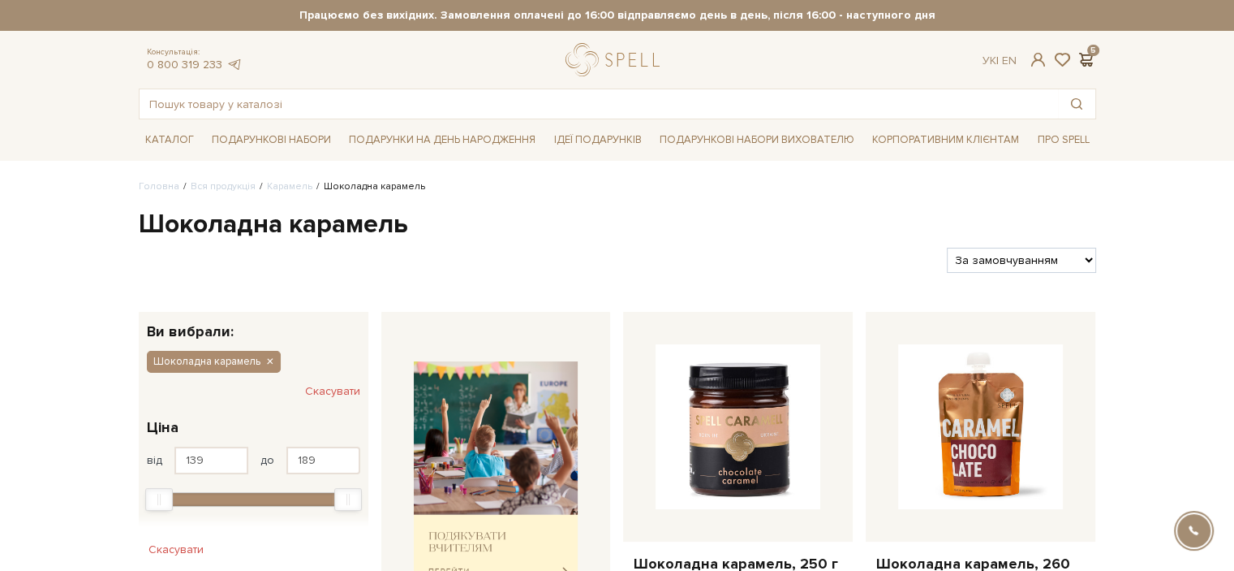
click at [1088, 54] on span at bounding box center [1086, 59] width 19 height 17
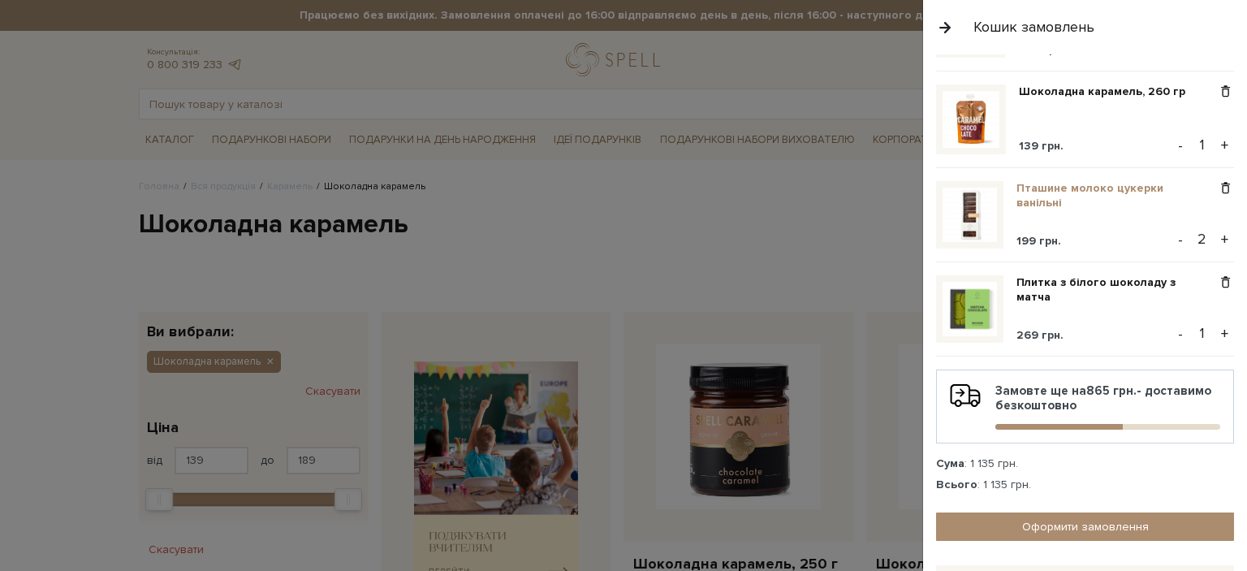
scroll to position [221, 0]
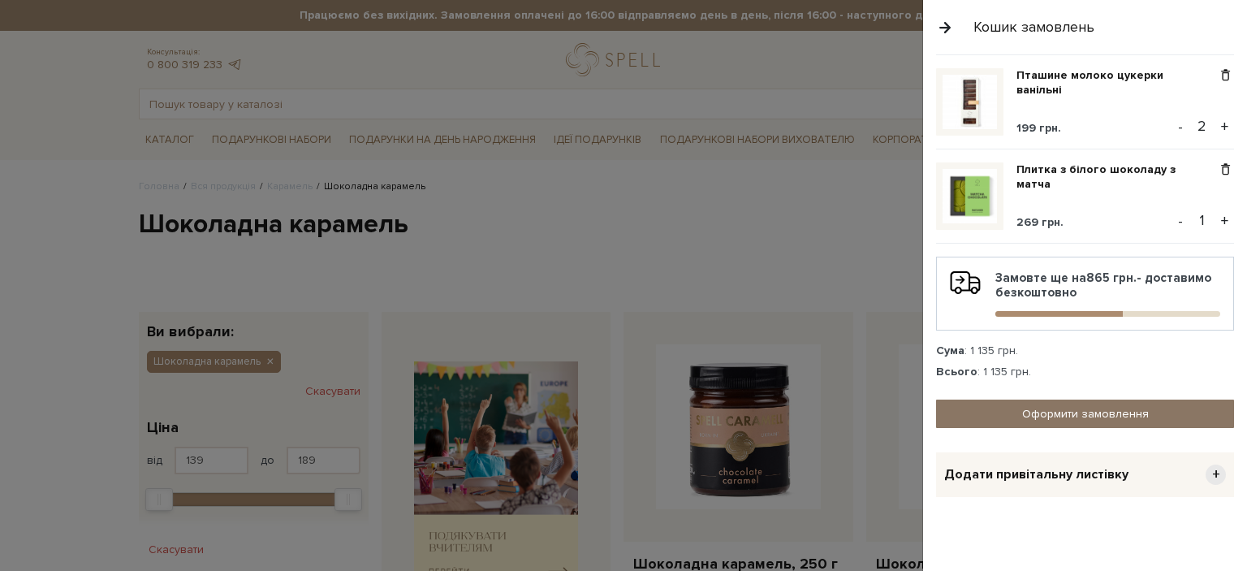
click at [1042, 415] on link "Оформити замовлення" at bounding box center [1085, 413] width 298 height 28
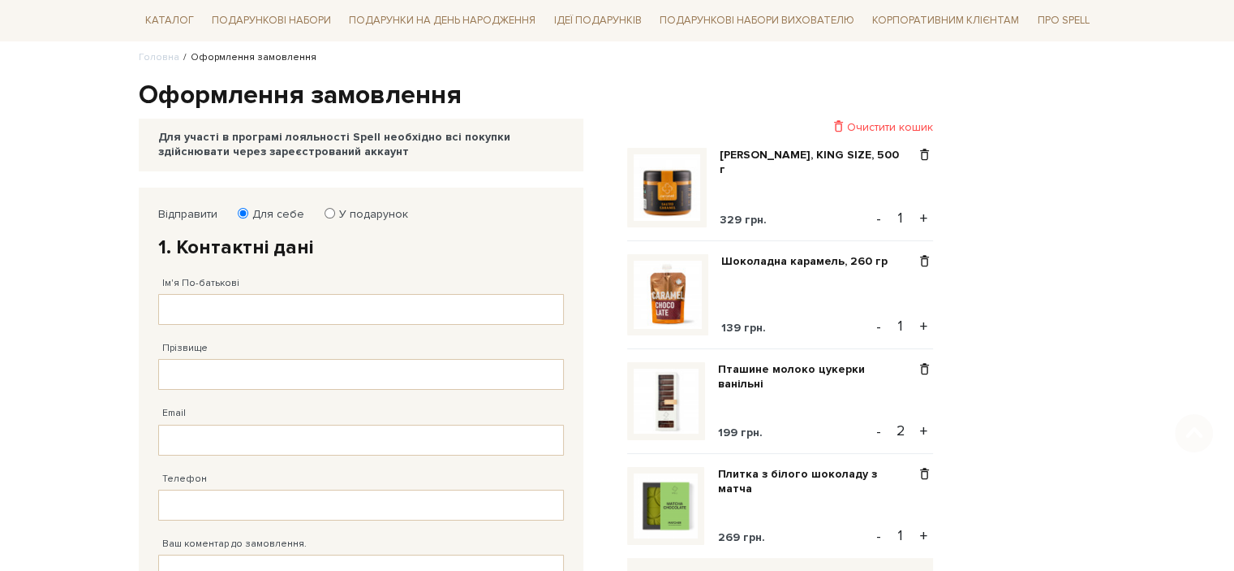
scroll to position [325, 0]
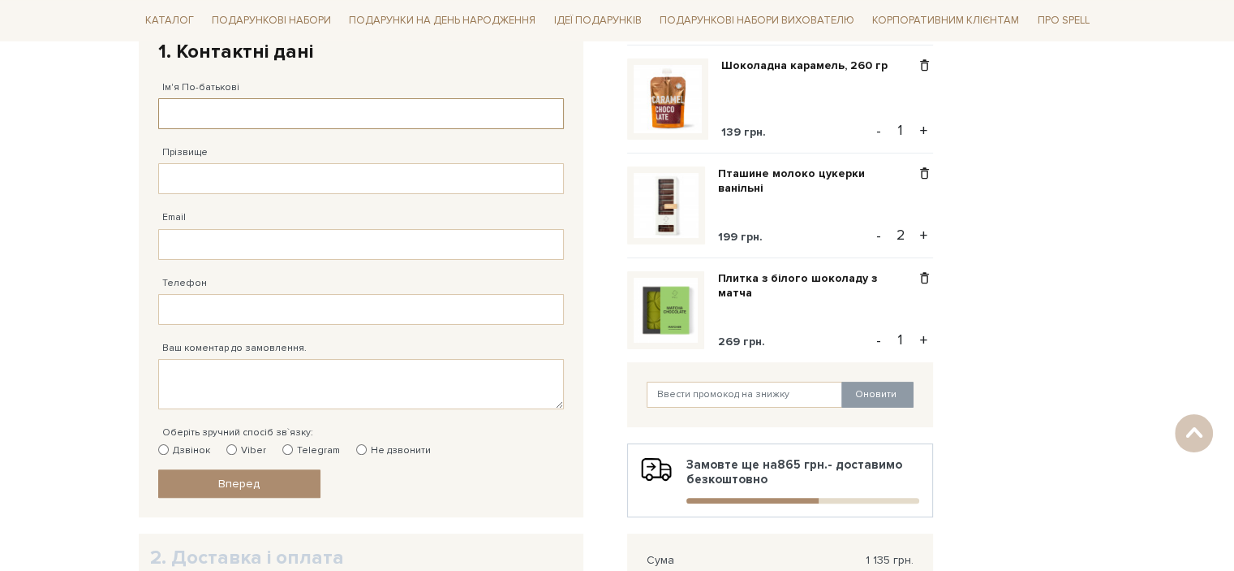
click at [192, 106] on input "Ім'я По-батькові" at bounding box center [361, 113] width 406 height 31
click at [65, 300] on body "Подарункові набори SALE Корпоративним клієнтам Доставка і оплата Консультація: …" at bounding box center [617, 362] width 1234 height 1374
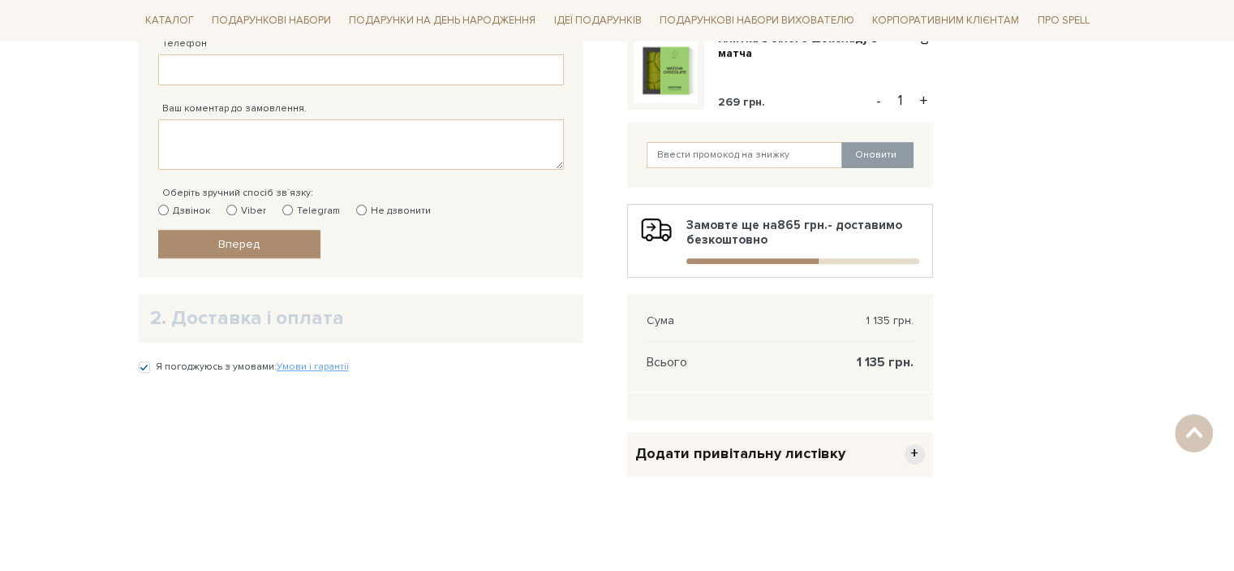
scroll to position [568, 0]
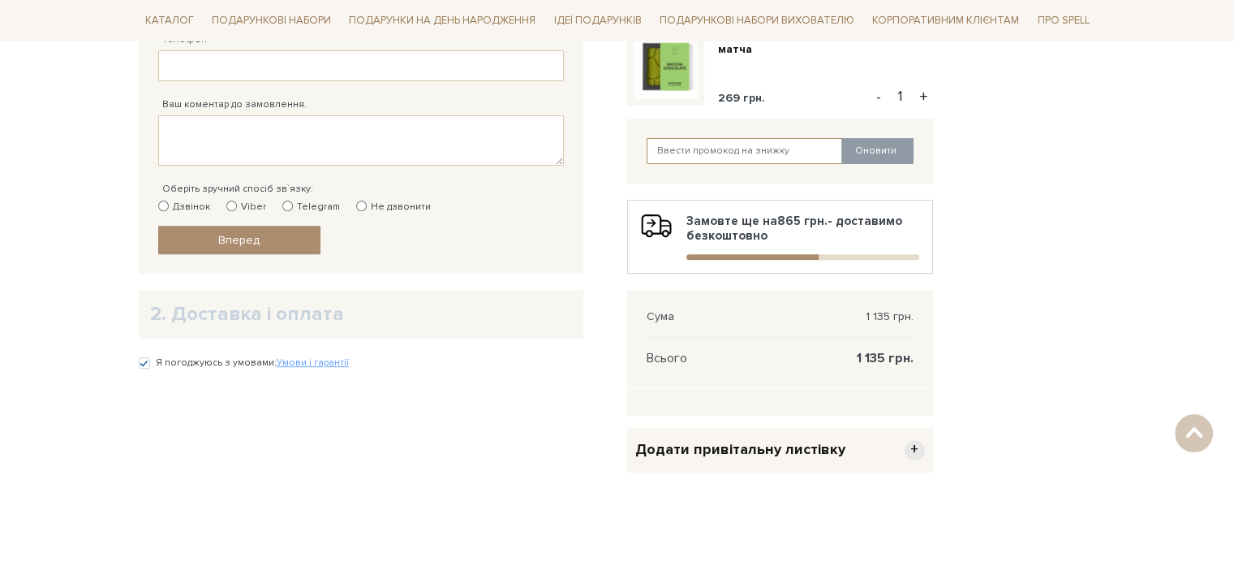
click at [684, 149] on input "text" at bounding box center [745, 151] width 196 height 26
paste input "SweetGift"
type input "SweetGift"
click at [895, 154] on button "Оновити" at bounding box center [878, 151] width 72 height 26
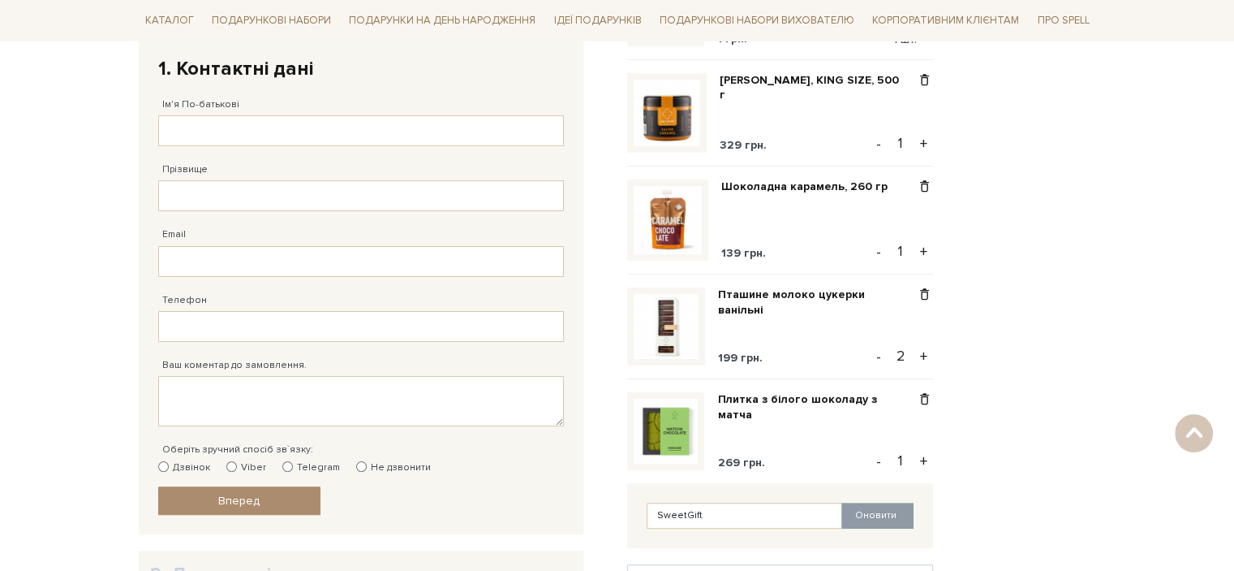
scroll to position [325, 0]
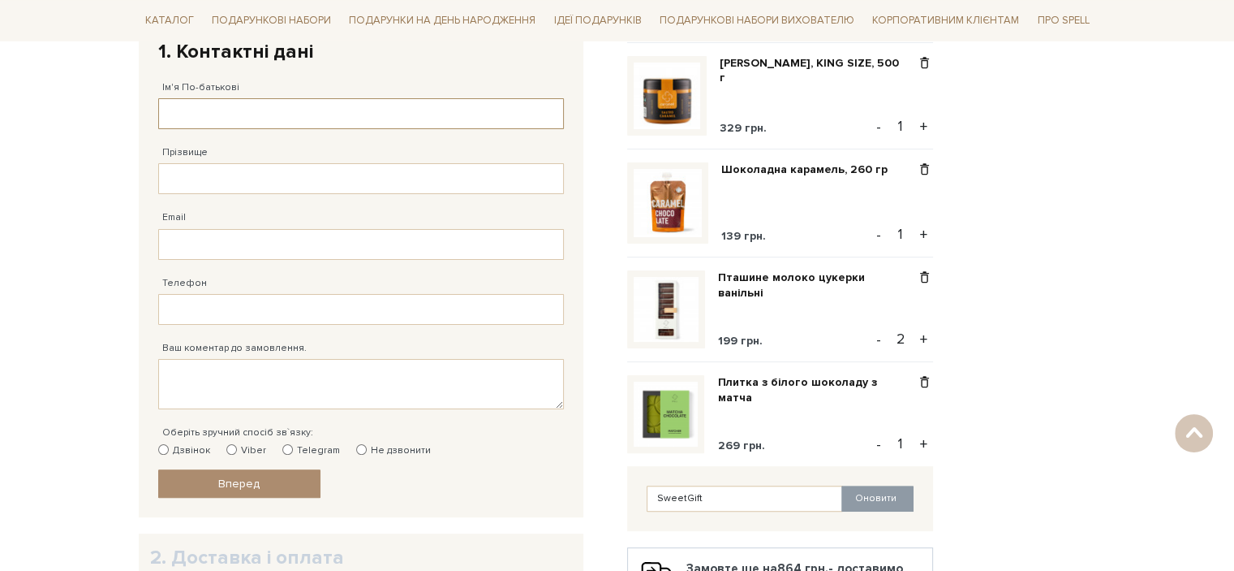
click at [185, 116] on input "Ім'я По-батькові" at bounding box center [361, 113] width 406 height 31
type input "[PERSON_NAME]"
click at [187, 174] on input "Прізвище" at bounding box center [361, 178] width 406 height 31
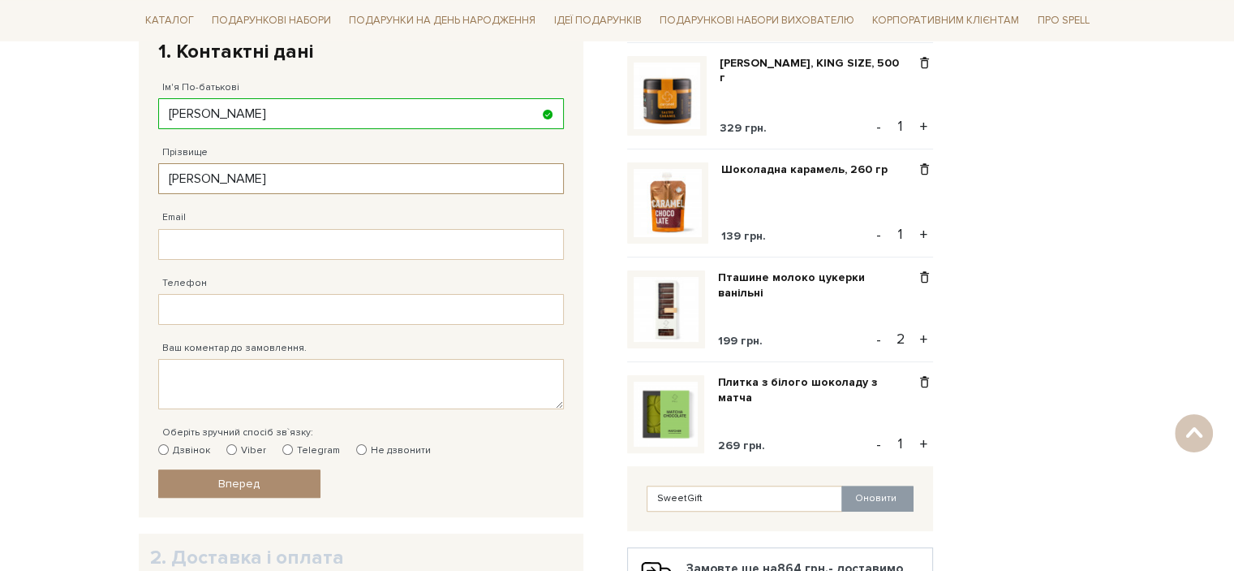
type input "[PERSON_NAME]"
click at [164, 243] on input "Email" at bounding box center [361, 244] width 406 height 31
type input "[EMAIL_ADDRESS][DOMAIN_NAME]"
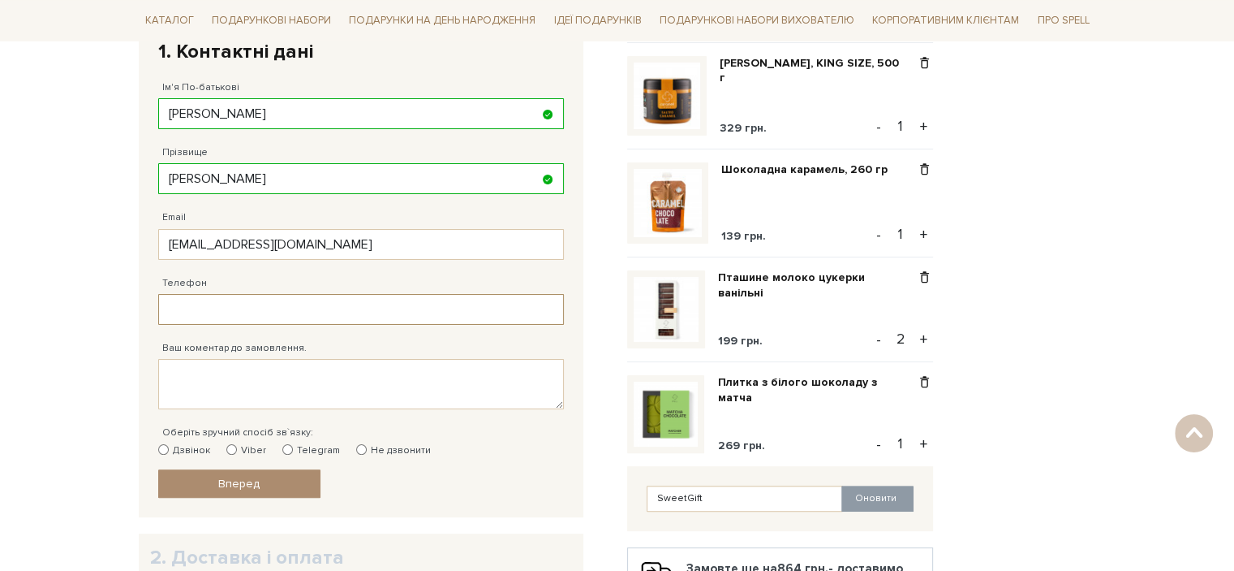
type input "[PHONE_NUMBER]"
click at [168, 308] on input "[PHONE_NUMBER]" at bounding box center [361, 309] width 406 height 31
click at [168, 307] on input "[PHONE_NUMBER]" at bounding box center [361, 309] width 406 height 31
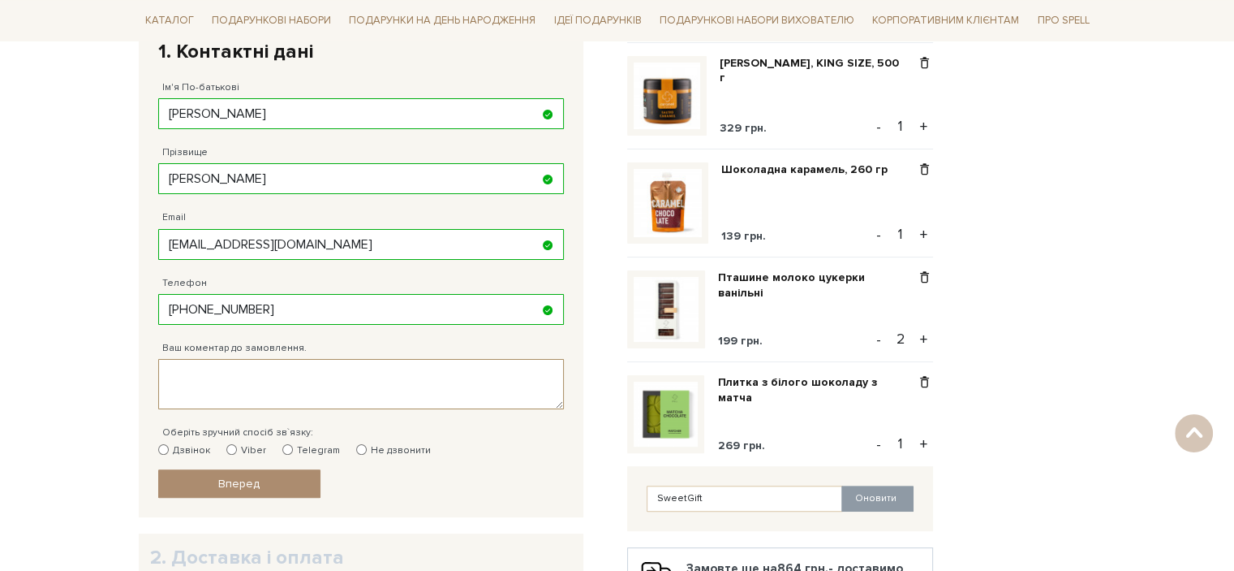
click at [177, 376] on textarea "Ваш коментар до замовлення." at bounding box center [361, 384] width 406 height 50
click at [356, 446] on input "Не дзвонити" at bounding box center [361, 449] width 11 height 11
radio input "true"
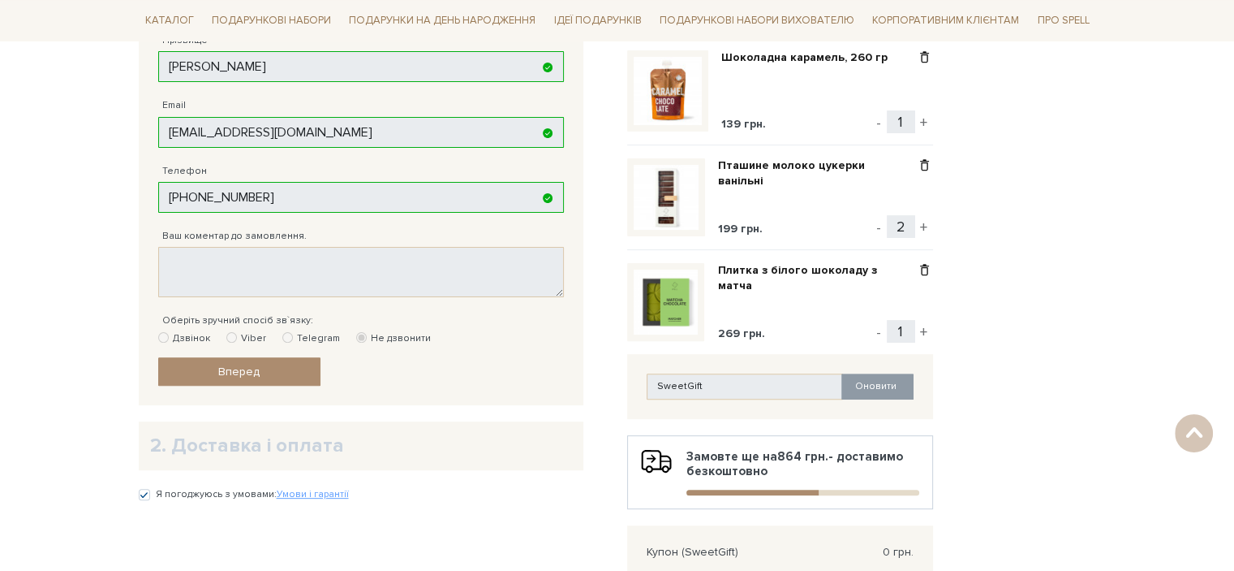
scroll to position [568, 0]
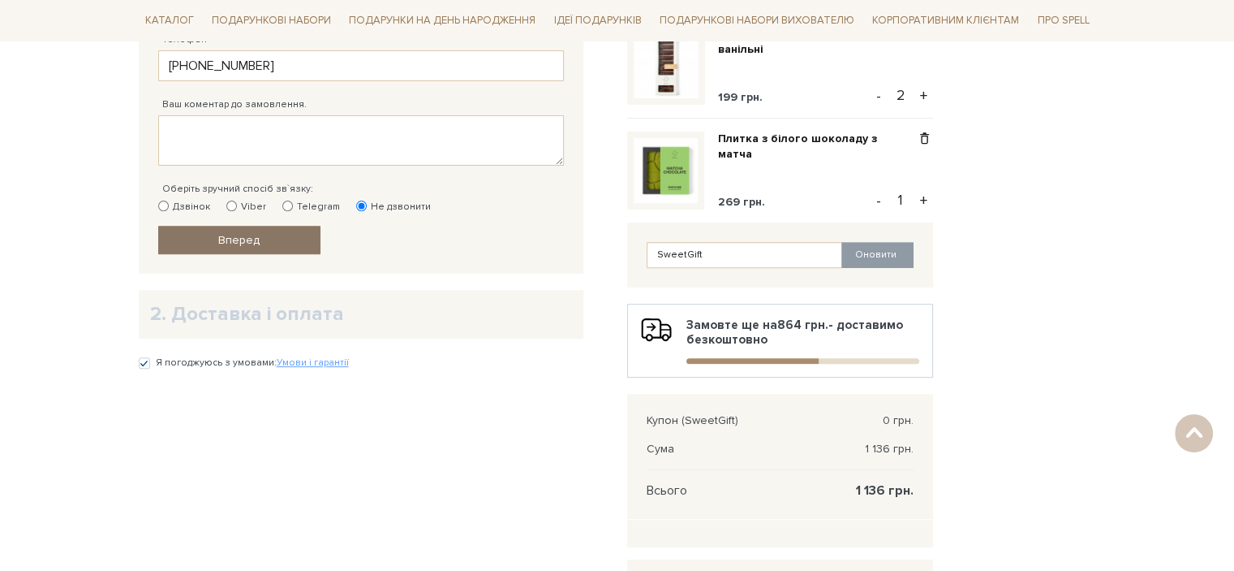
click at [253, 243] on span "Вперед" at bounding box center [238, 240] width 41 height 14
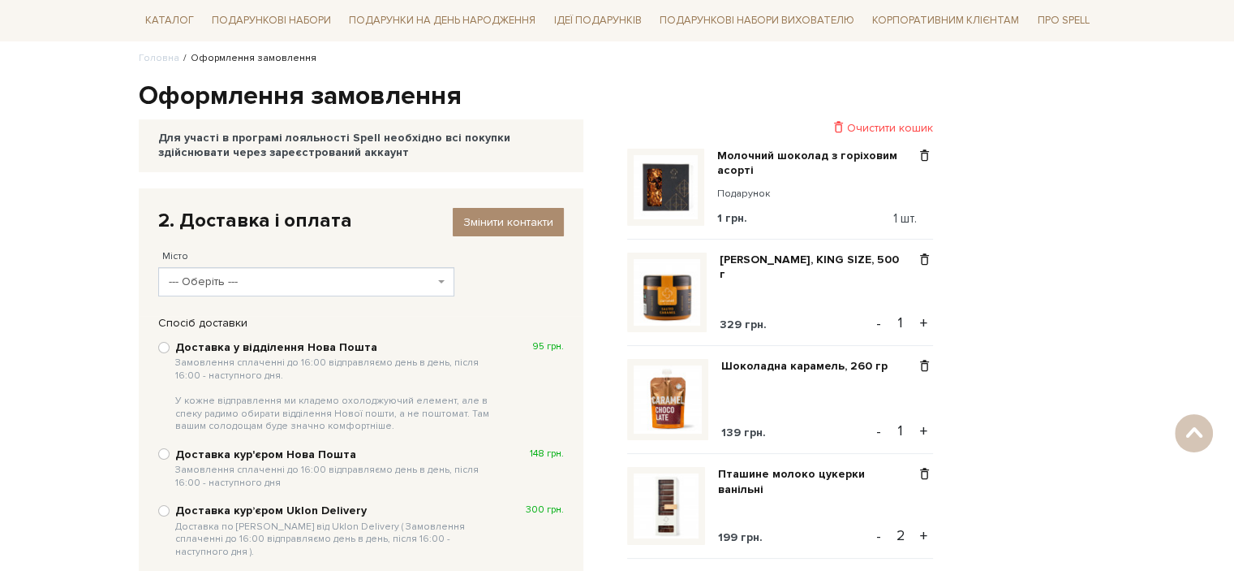
scroll to position [72, 0]
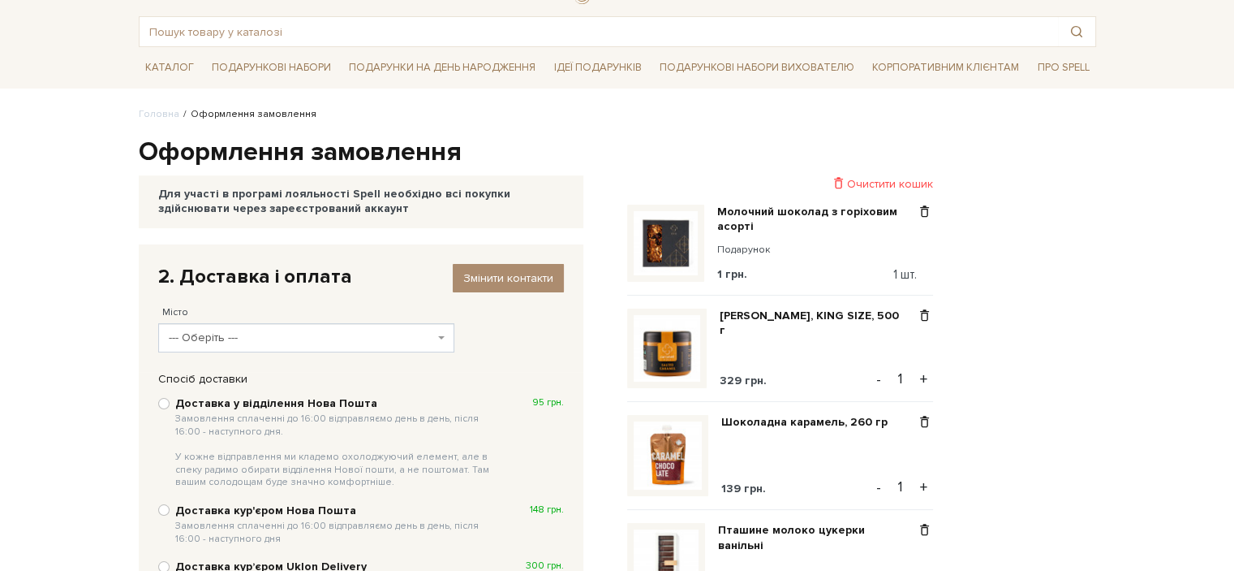
click at [370, 344] on span "--- Оберіть ---" at bounding box center [301, 338] width 265 height 16
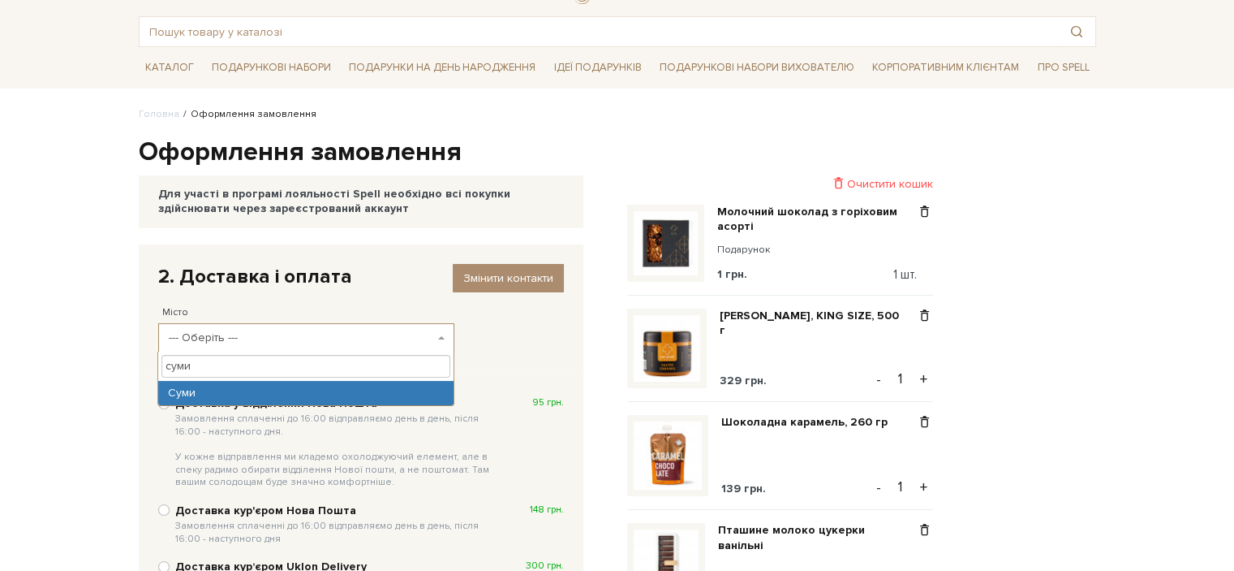
type input "суми"
select select "Суми"
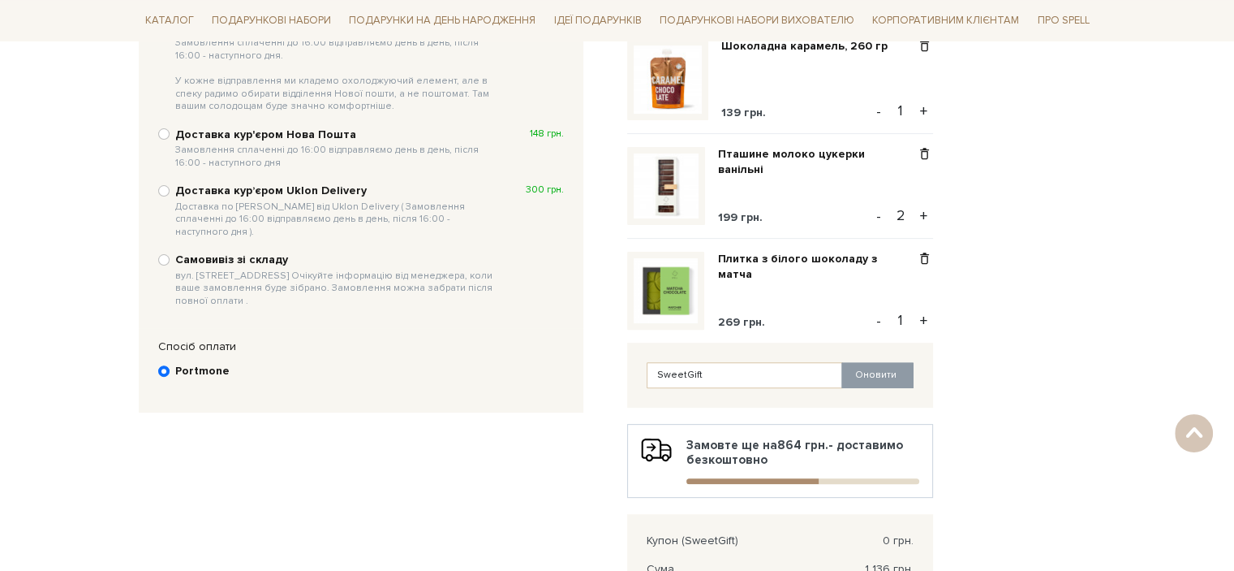
scroll to position [235, 0]
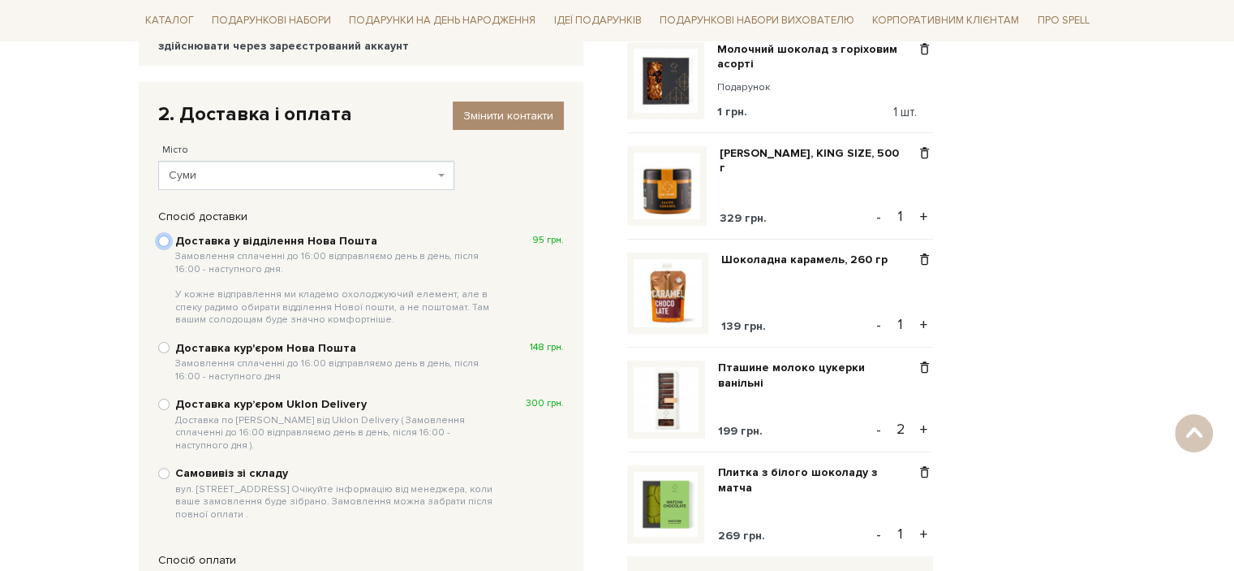
click at [165, 242] on input "Доставка у відділення Нова Пошта Замовлення сплаченні до 16:00 відправляємо ден…" at bounding box center [163, 240] width 11 height 11
radio input "true"
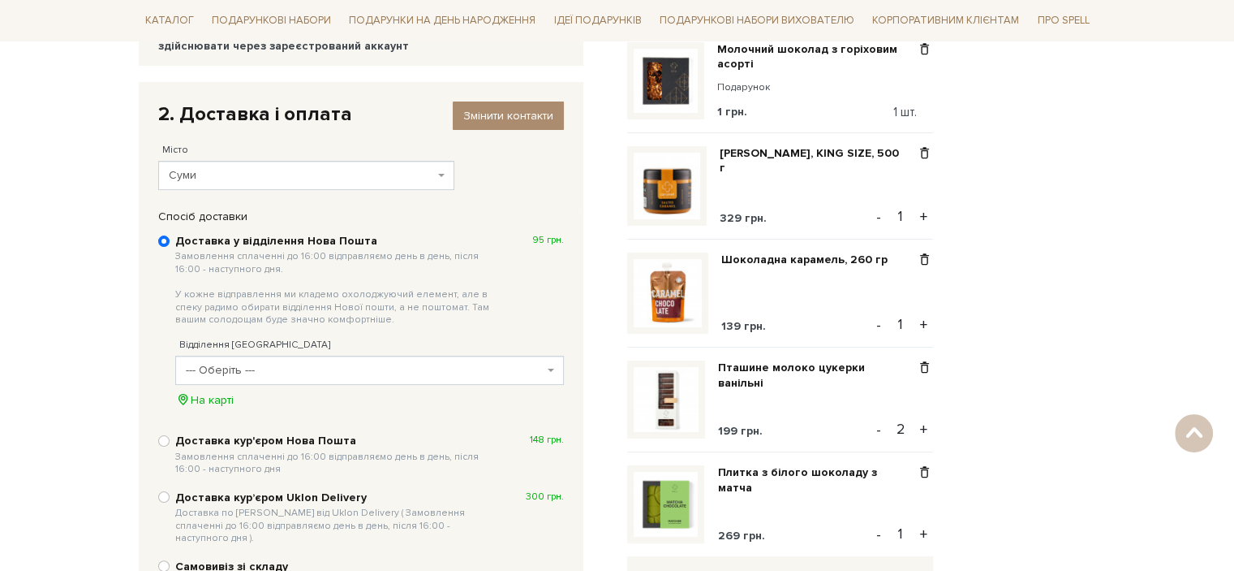
click at [240, 371] on span "--- Оберіть ---" at bounding box center [365, 370] width 358 height 16
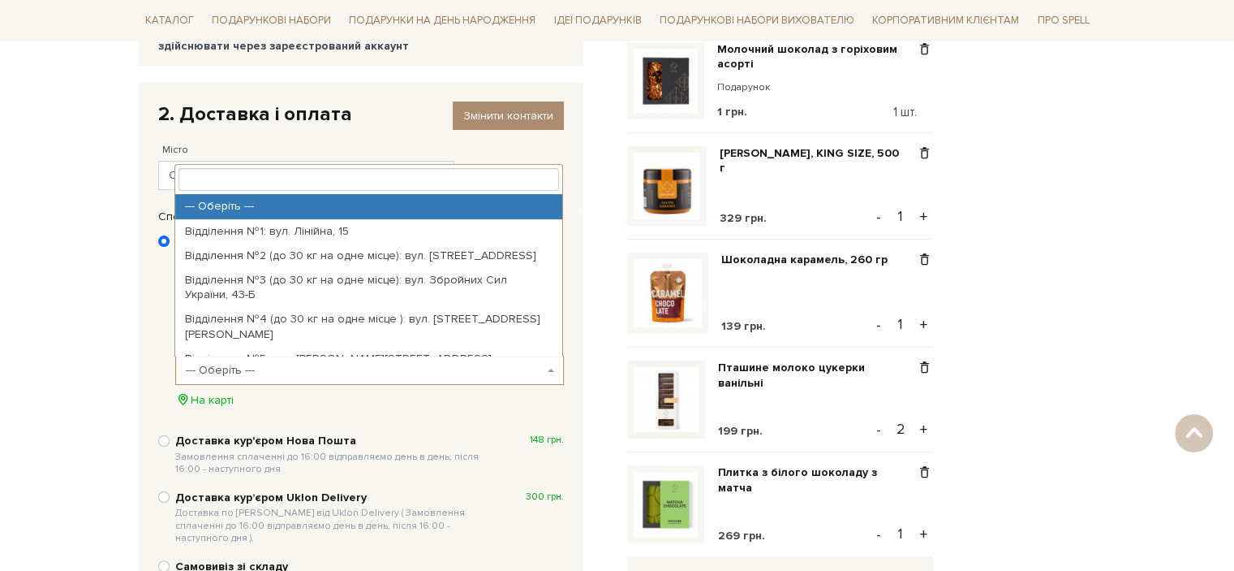
click at [36, 346] on body "Подарункові набори SALE Корпоративним клієнтам Доставка і оплата Консультація: …" at bounding box center [617, 546] width 1234 height 1562
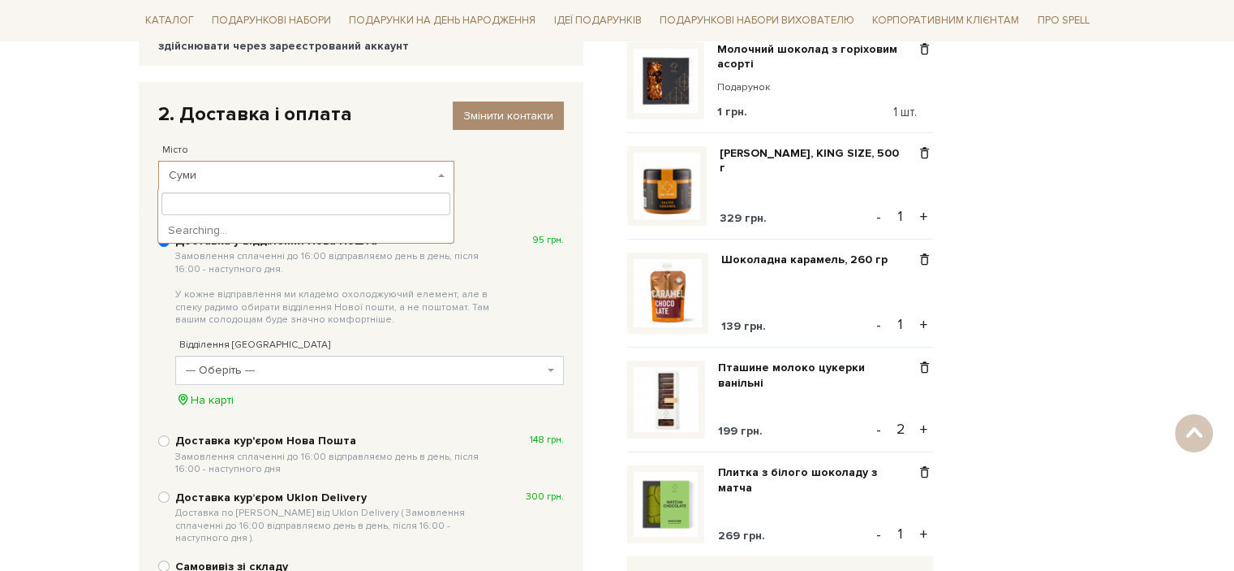
scroll to position [294, 0]
click at [214, 176] on span "Суми" at bounding box center [301, 175] width 265 height 16
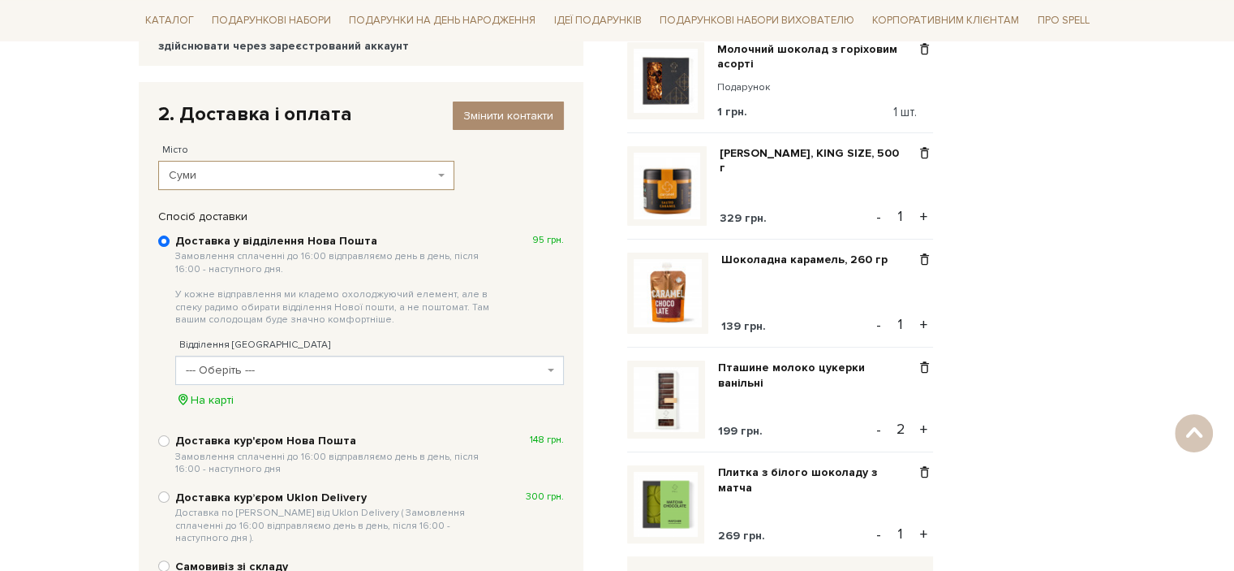
click at [214, 176] on span "Суми" at bounding box center [301, 175] width 265 height 16
click at [437, 171] on span "Суми" at bounding box center [306, 175] width 296 height 29
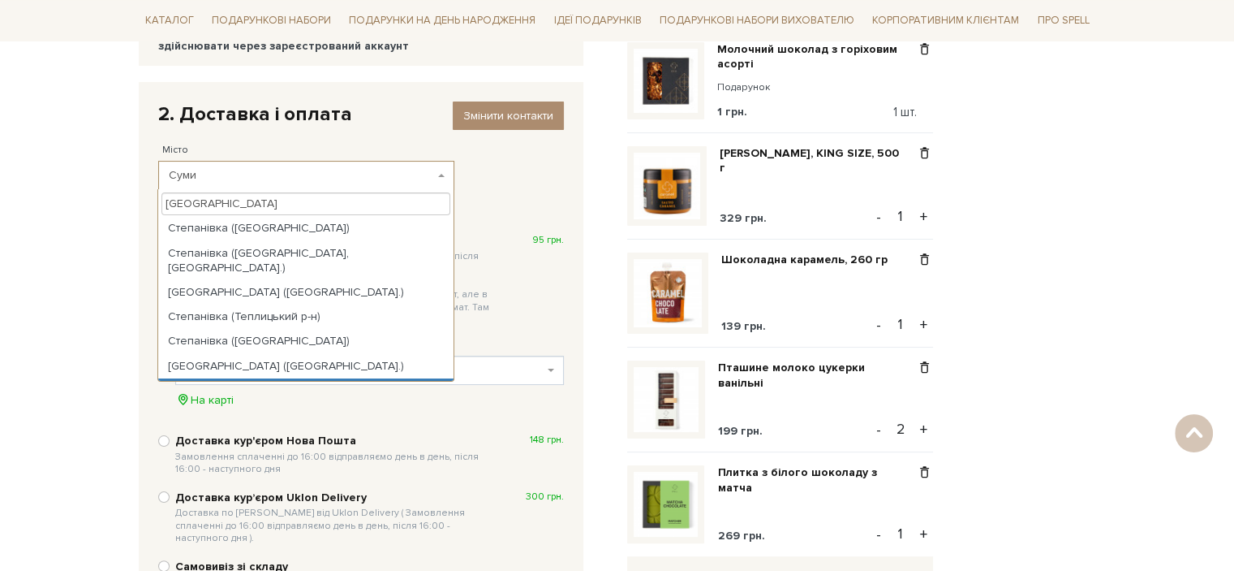
scroll to position [107, 0]
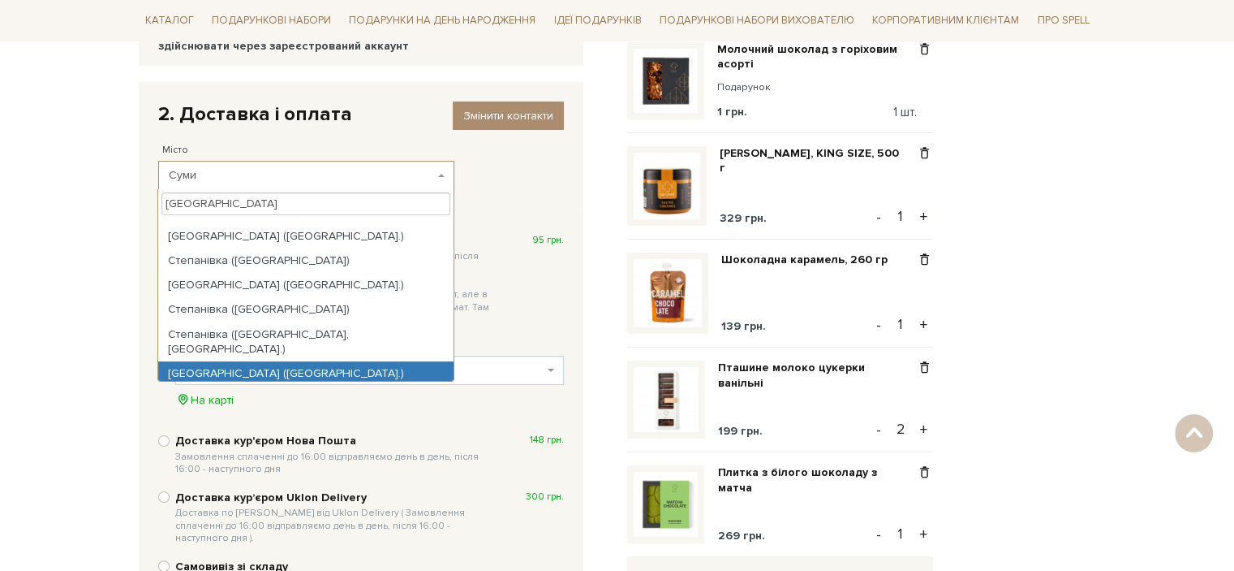
type input "[GEOGRAPHIC_DATA]"
select select "[GEOGRAPHIC_DATA] ([GEOGRAPHIC_DATA].)"
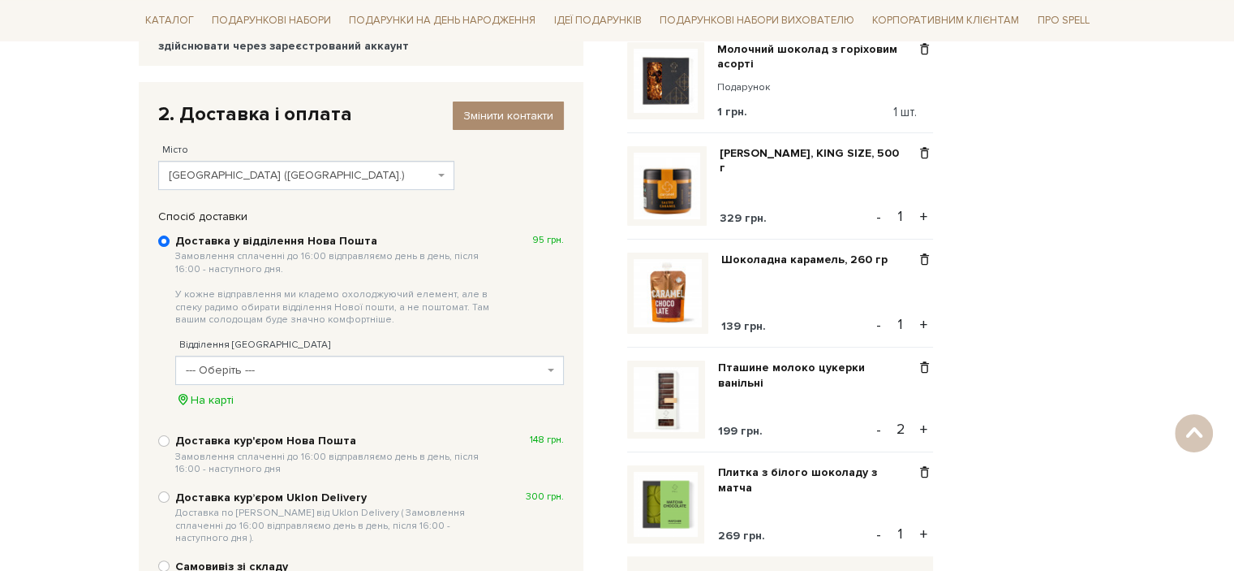
click at [220, 364] on span "--- Оберіть ---" at bounding box center [365, 370] width 358 height 16
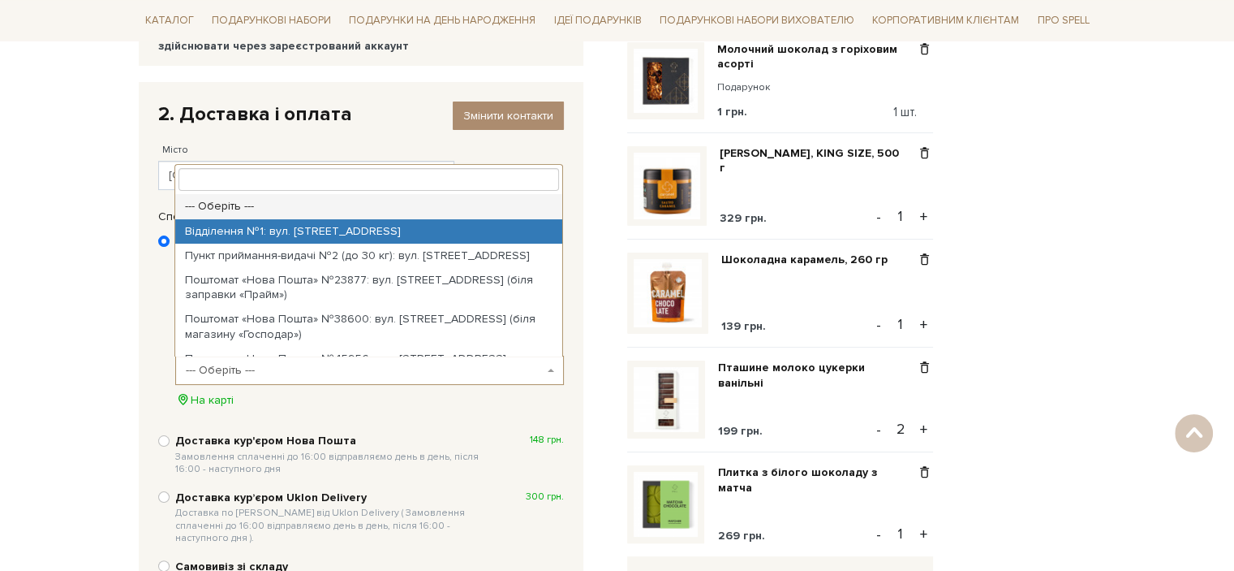
select select "Відділення №1: вул. [STREET_ADDRESS]"
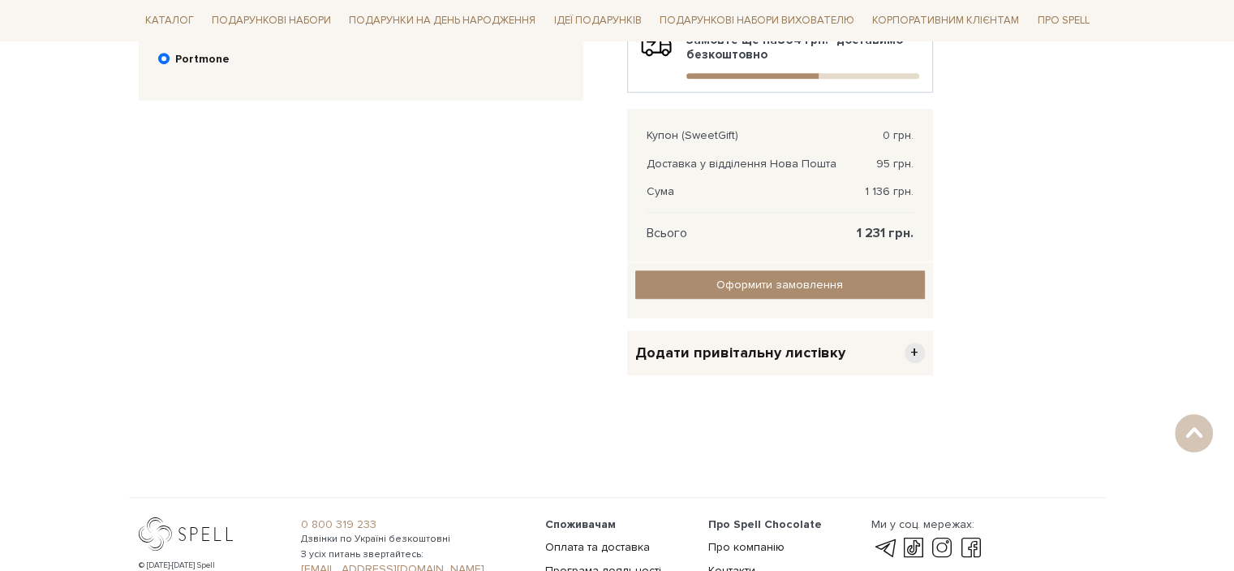
scroll to position [965, 0]
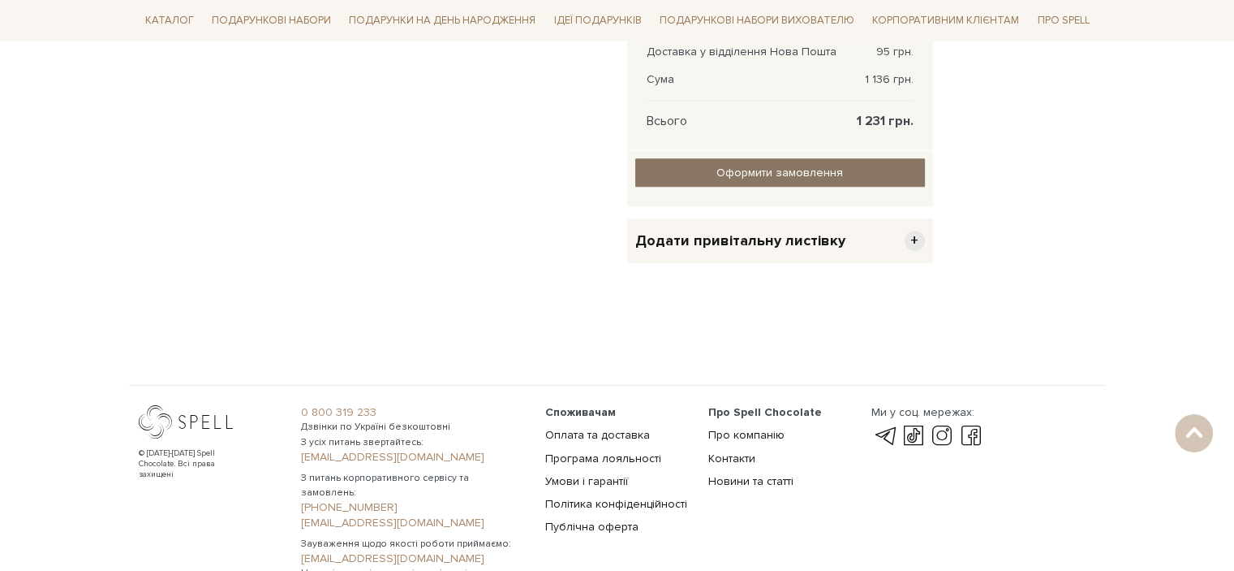
click at [865, 170] on input "Оформити замовлення" at bounding box center [781, 172] width 290 height 28
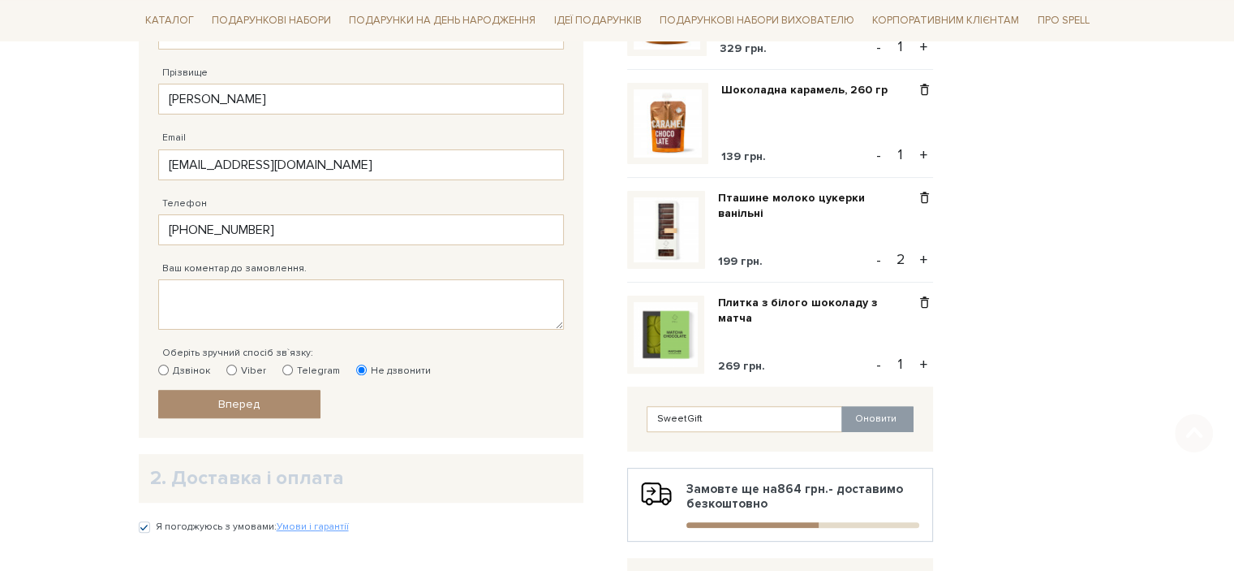
scroll to position [406, 0]
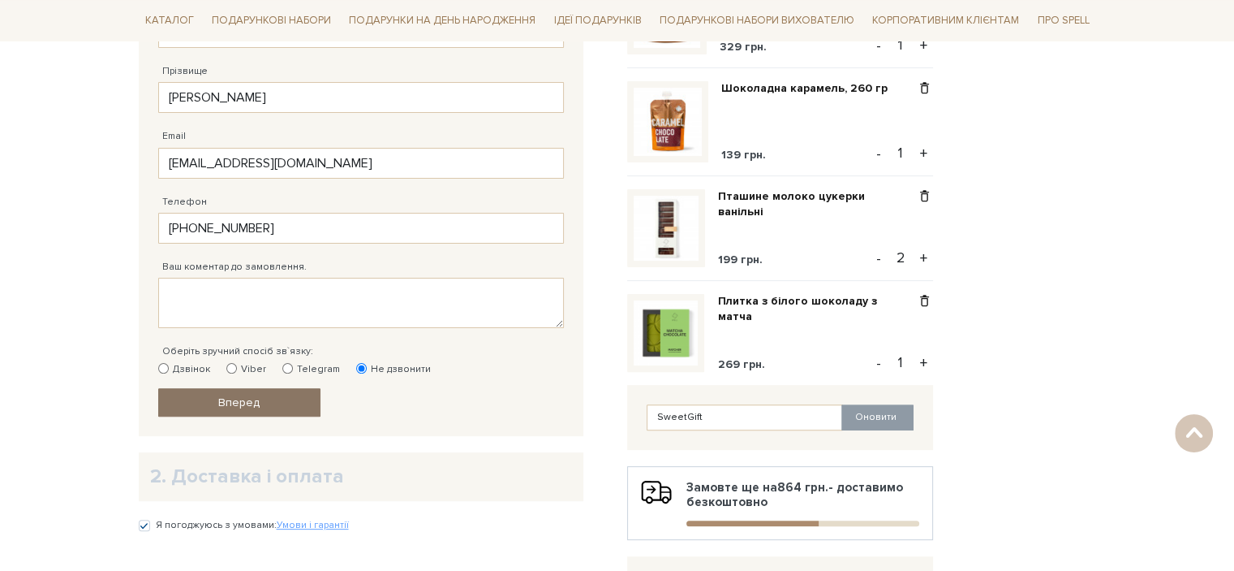
click at [302, 400] on link "Вперед" at bounding box center [239, 402] width 162 height 28
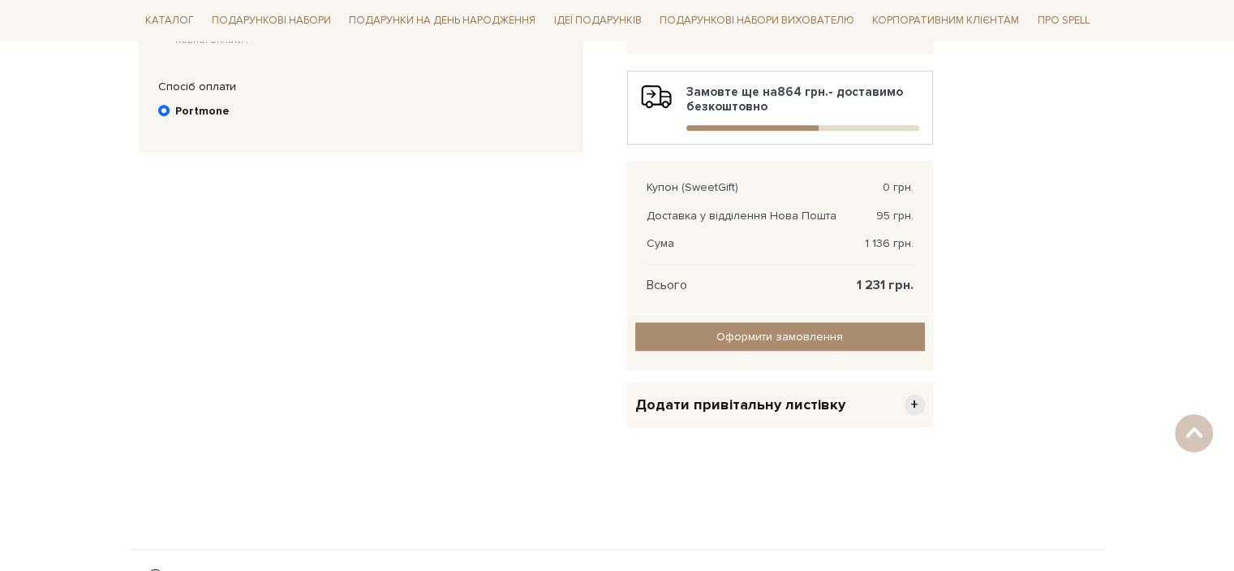
scroll to position [803, 0]
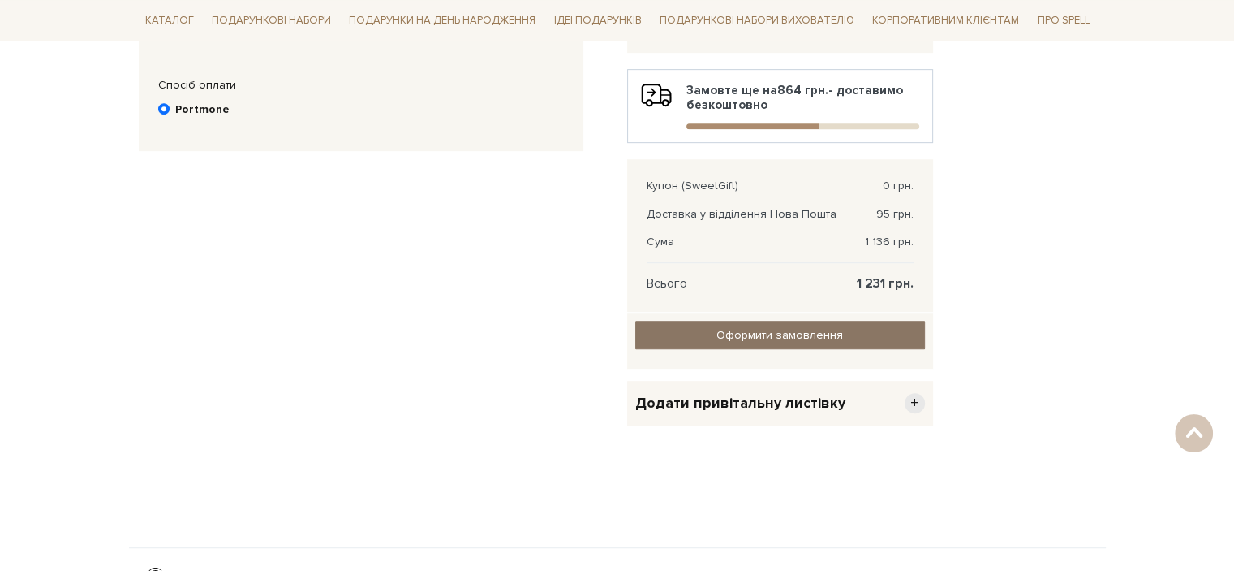
click at [832, 341] on input "Оформити замовлення" at bounding box center [781, 335] width 290 height 28
